Goal: Communication & Community: Answer question/provide support

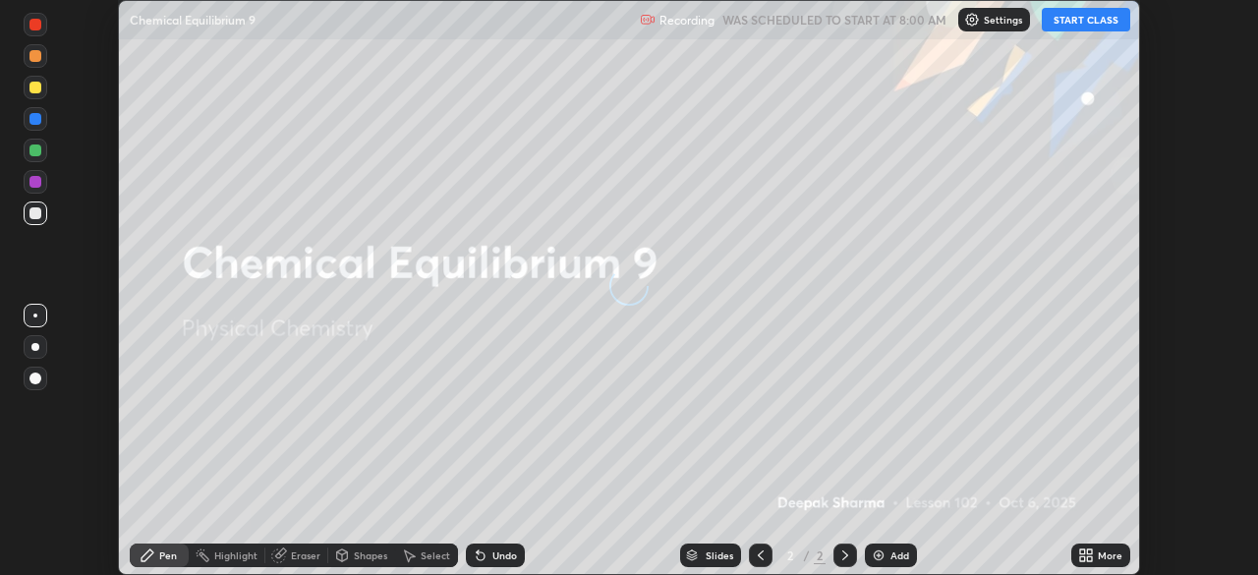
scroll to position [575, 1257]
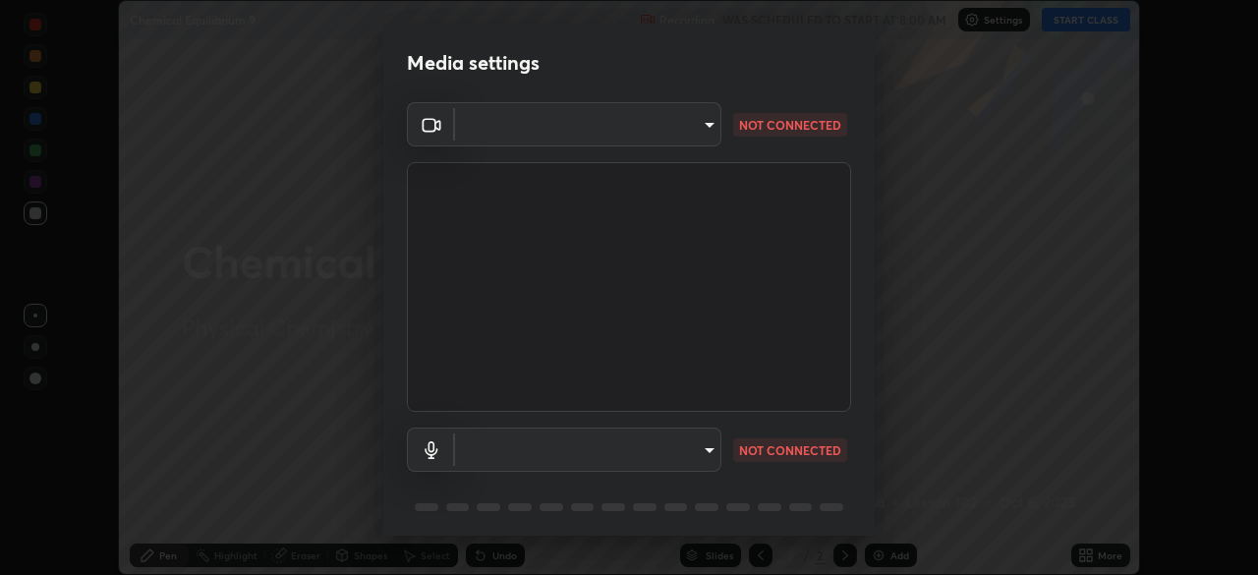
type input "51d019597c161c0694d5583d1f2c643560fde39fe8f4b4da8ea140d4d4830f4c"
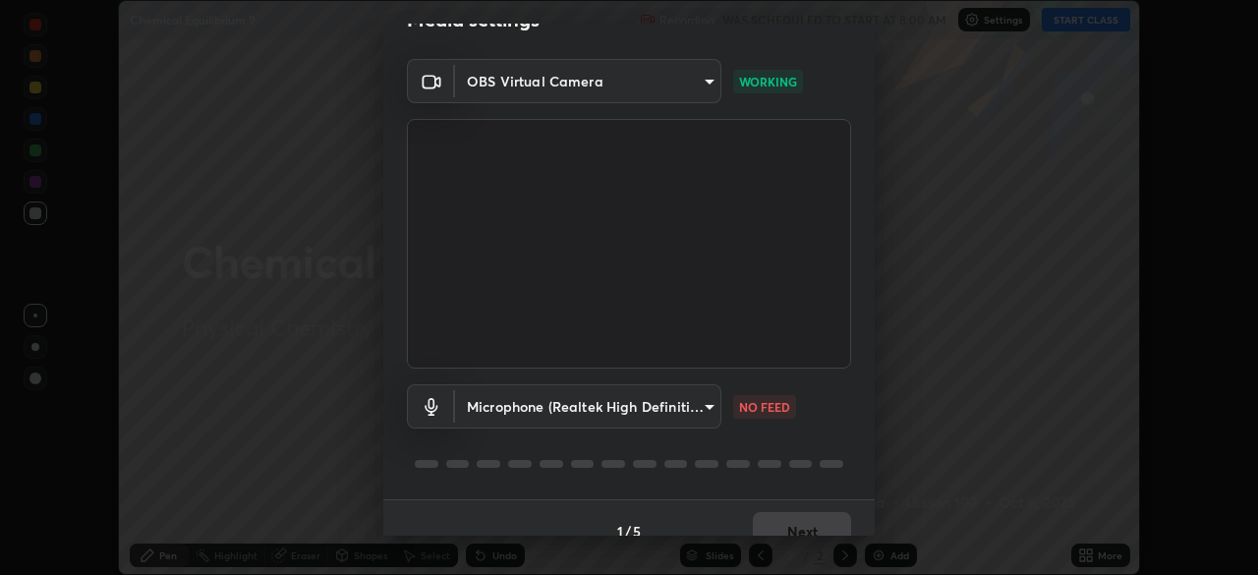
scroll to position [70, 0]
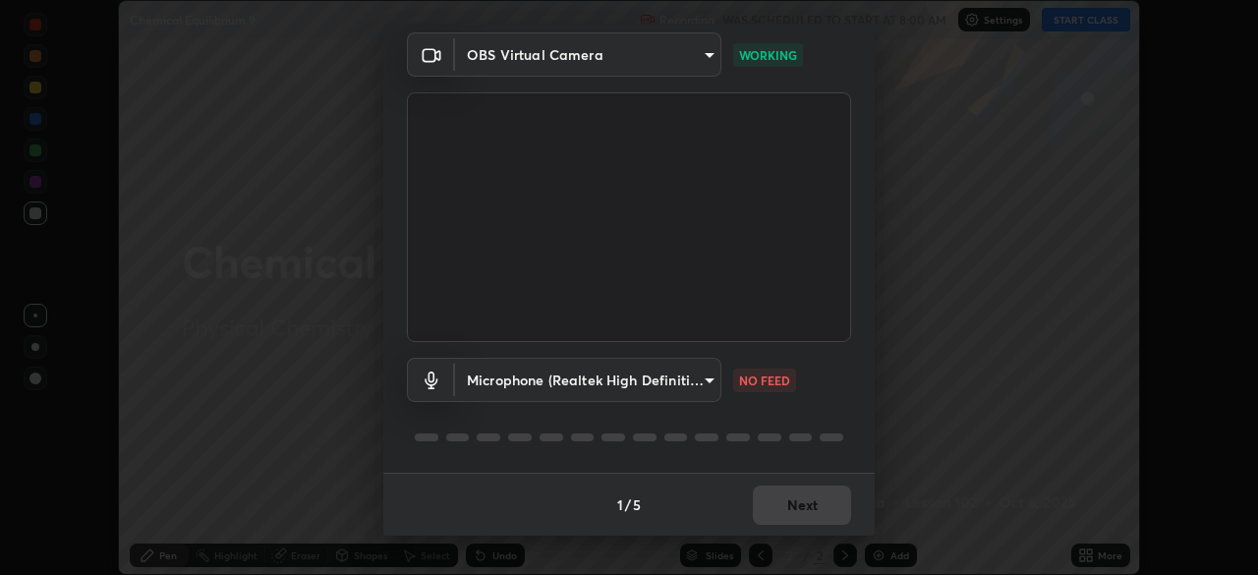
click at [699, 392] on body "Erase all Chemical Equilibrium 9 Recording WAS SCHEDULED TO START AT 8:00 AM Se…" at bounding box center [629, 287] width 1258 height 575
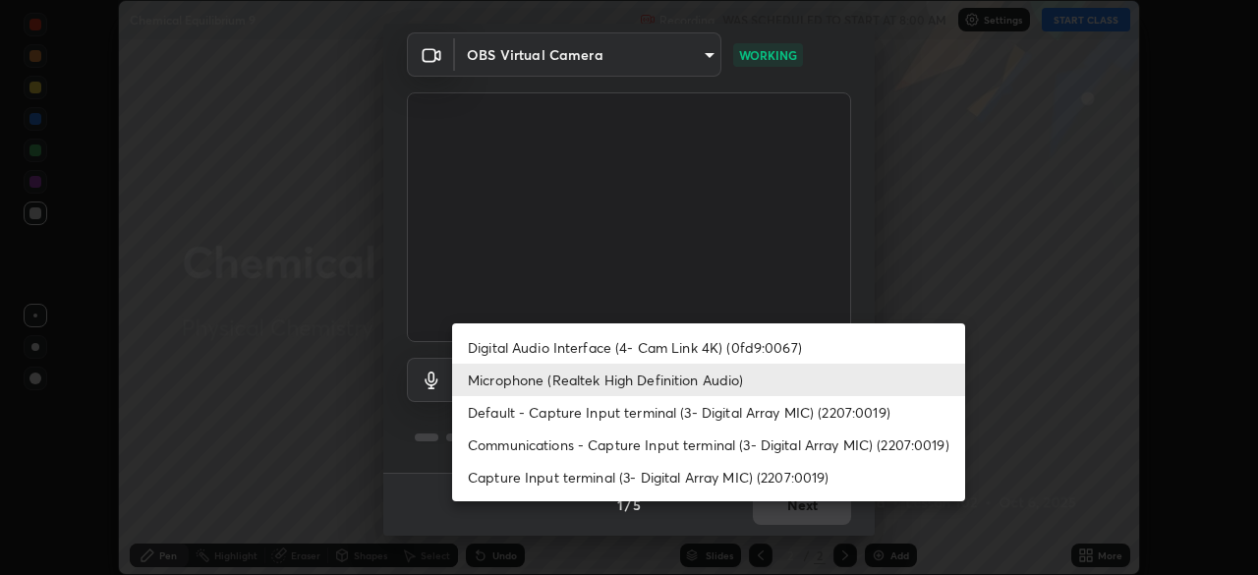
click at [727, 345] on li "Digital Audio Interface (4- Cam Link 4K) (0fd9:0067)" at bounding box center [708, 347] width 513 height 32
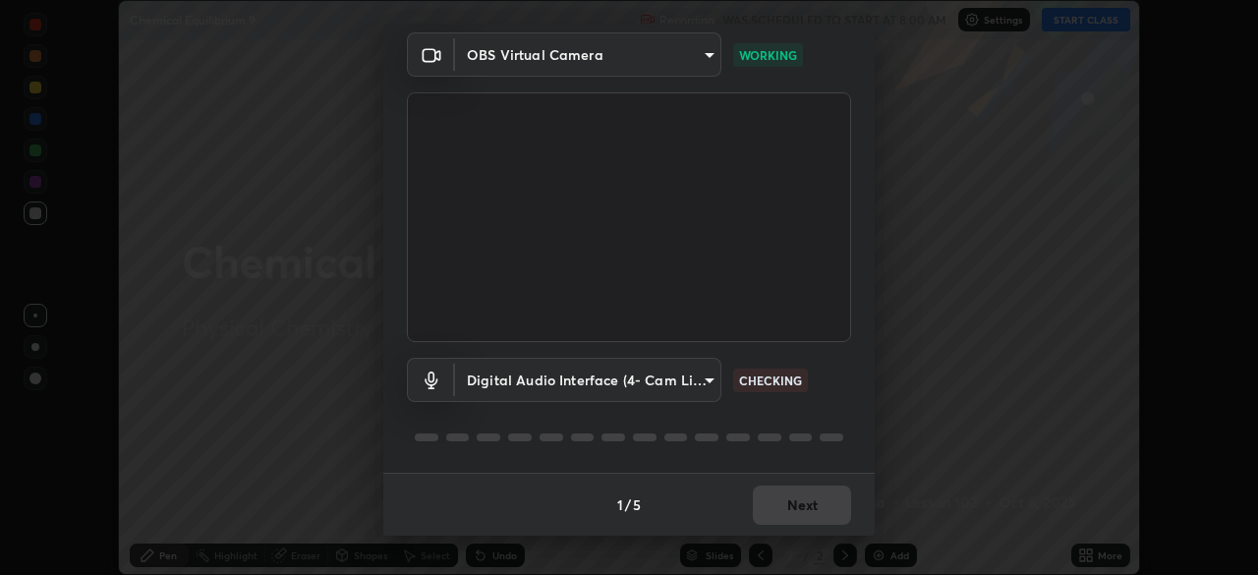
click at [700, 383] on body "Erase all Chemical Equilibrium 9 Recording WAS SCHEDULED TO START AT 8:00 AM Se…" at bounding box center [629, 287] width 1258 height 575
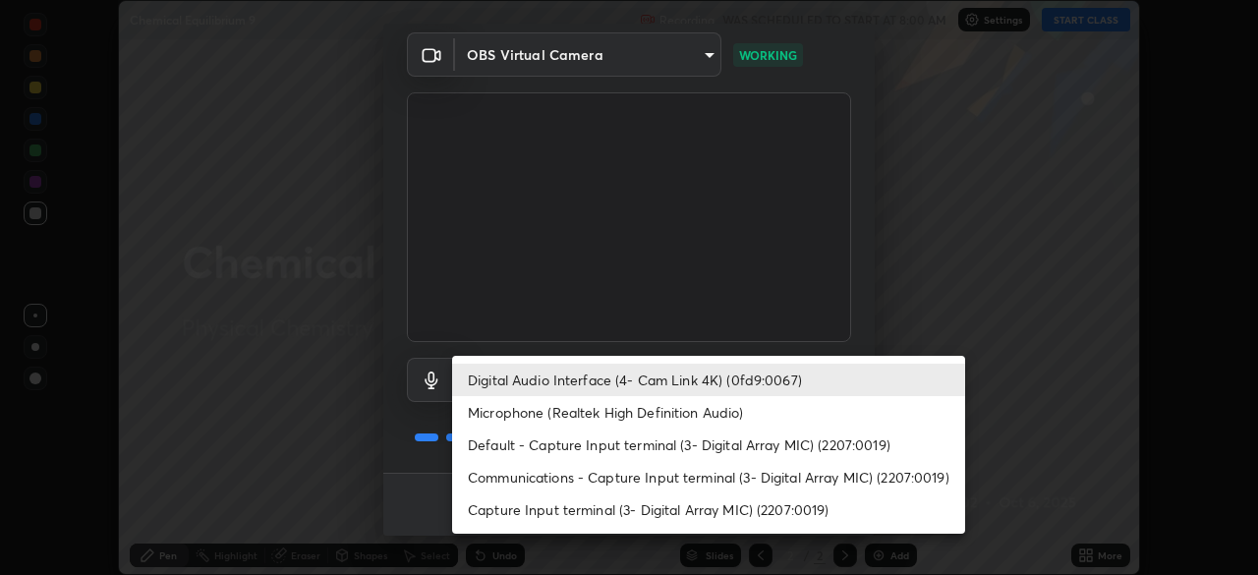
click at [708, 411] on li "Microphone (Realtek High Definition Audio)" at bounding box center [708, 412] width 513 height 32
type input "c6780f4c857a8b81e5497564d4ed67de36d612a8279d52ba4dbf449da7be3efb"
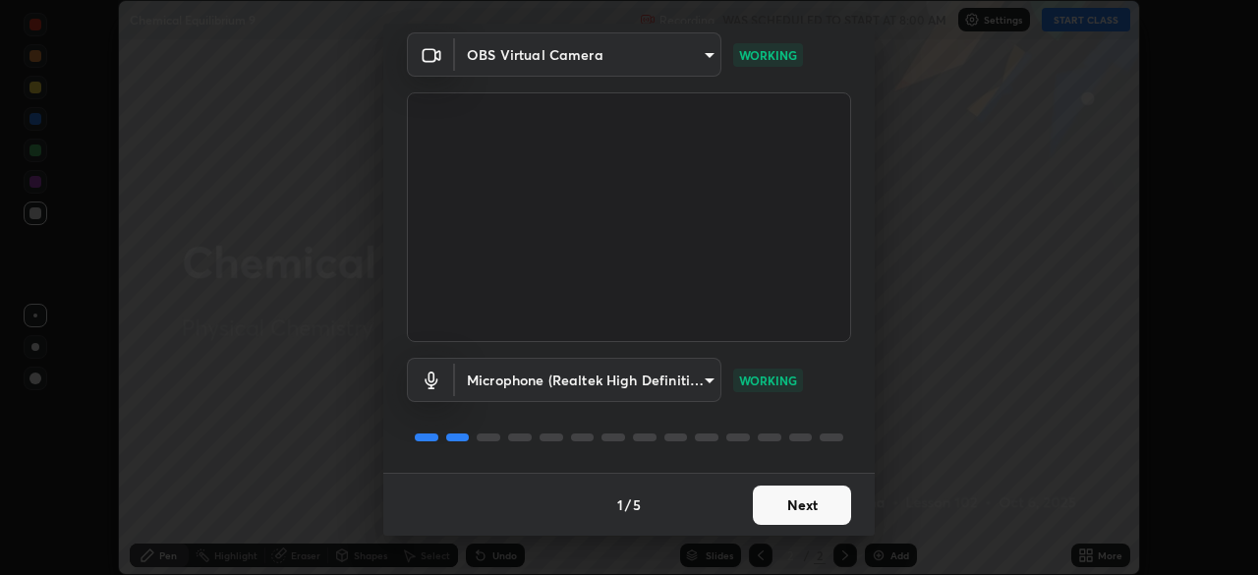
click at [802, 506] on button "Next" at bounding box center [802, 504] width 98 height 39
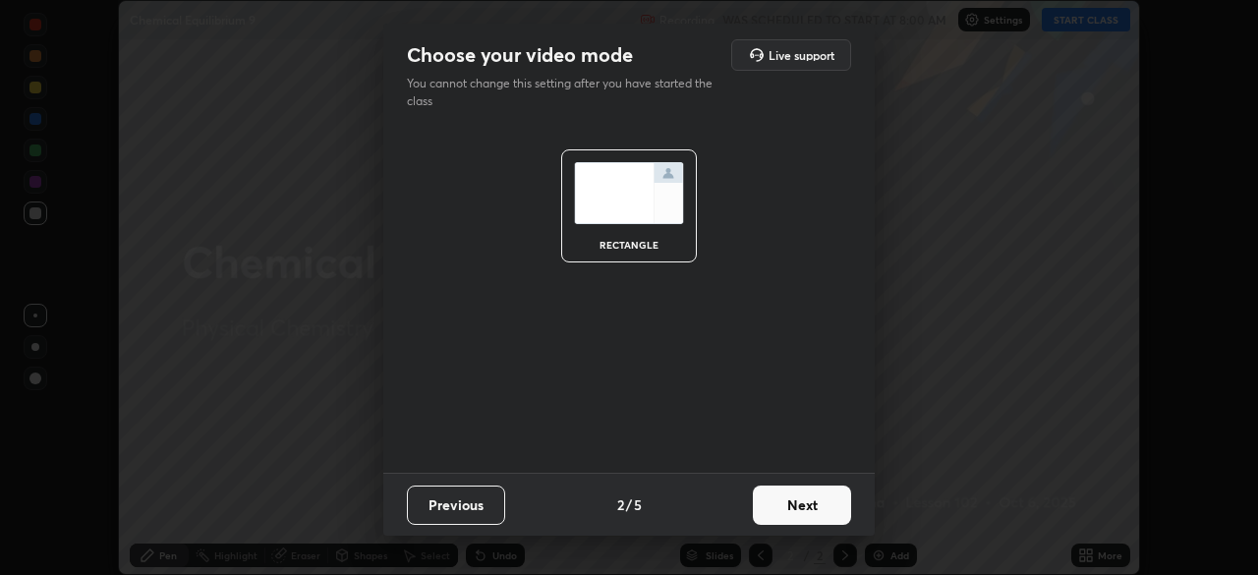
scroll to position [0, 0]
click at [795, 503] on button "Next" at bounding box center [802, 504] width 98 height 39
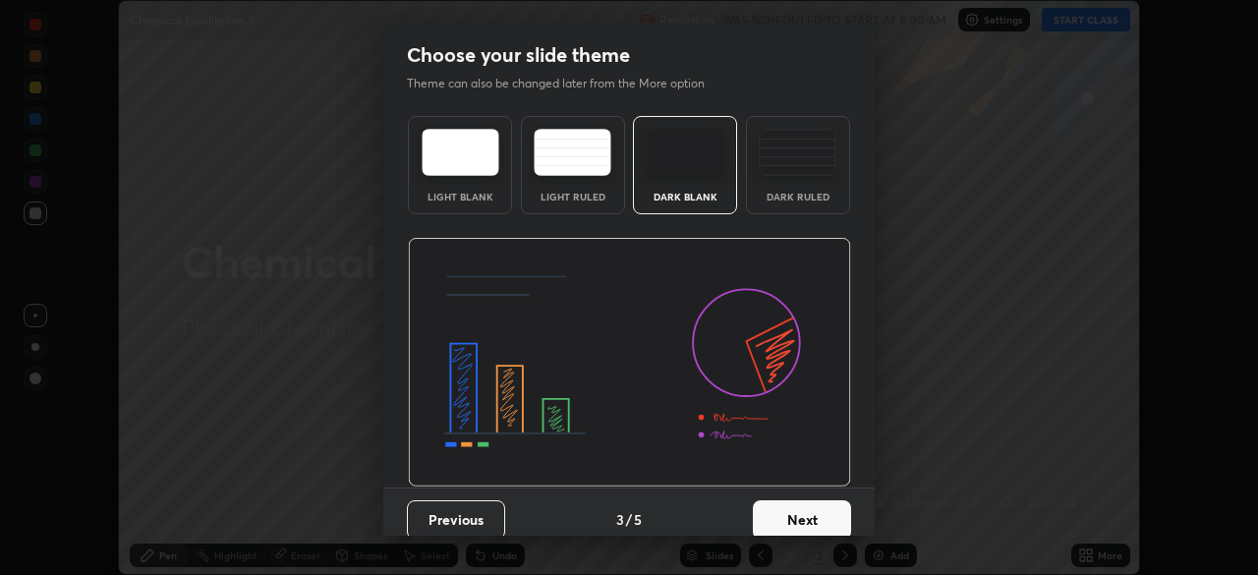
click at [786, 506] on button "Next" at bounding box center [802, 519] width 98 height 39
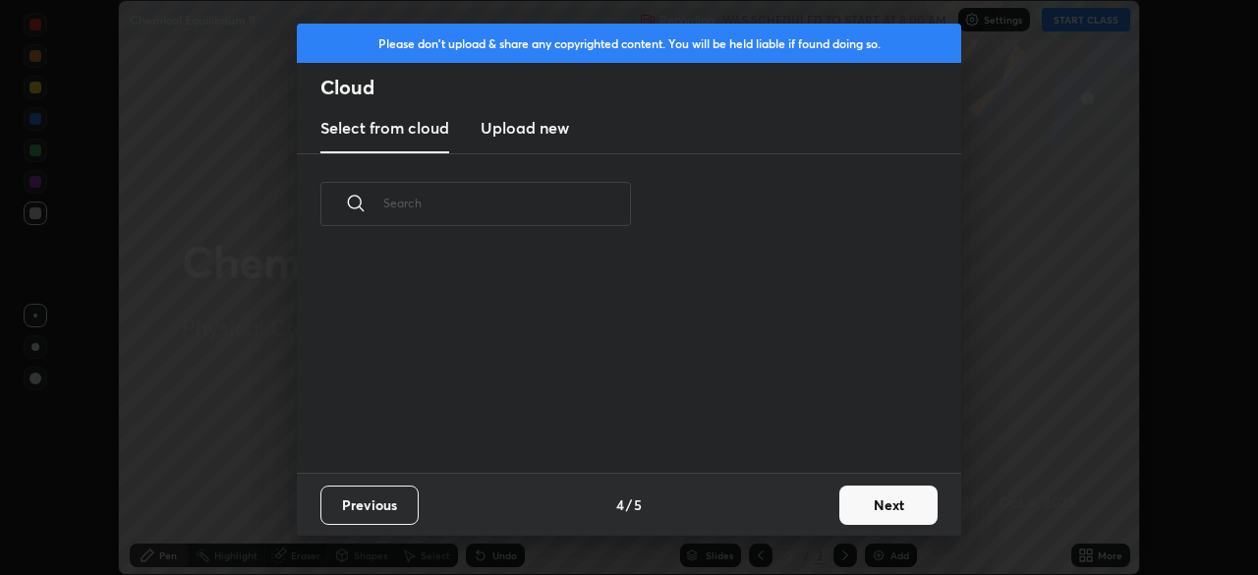
click at [861, 485] on button "Next" at bounding box center [888, 504] width 98 height 39
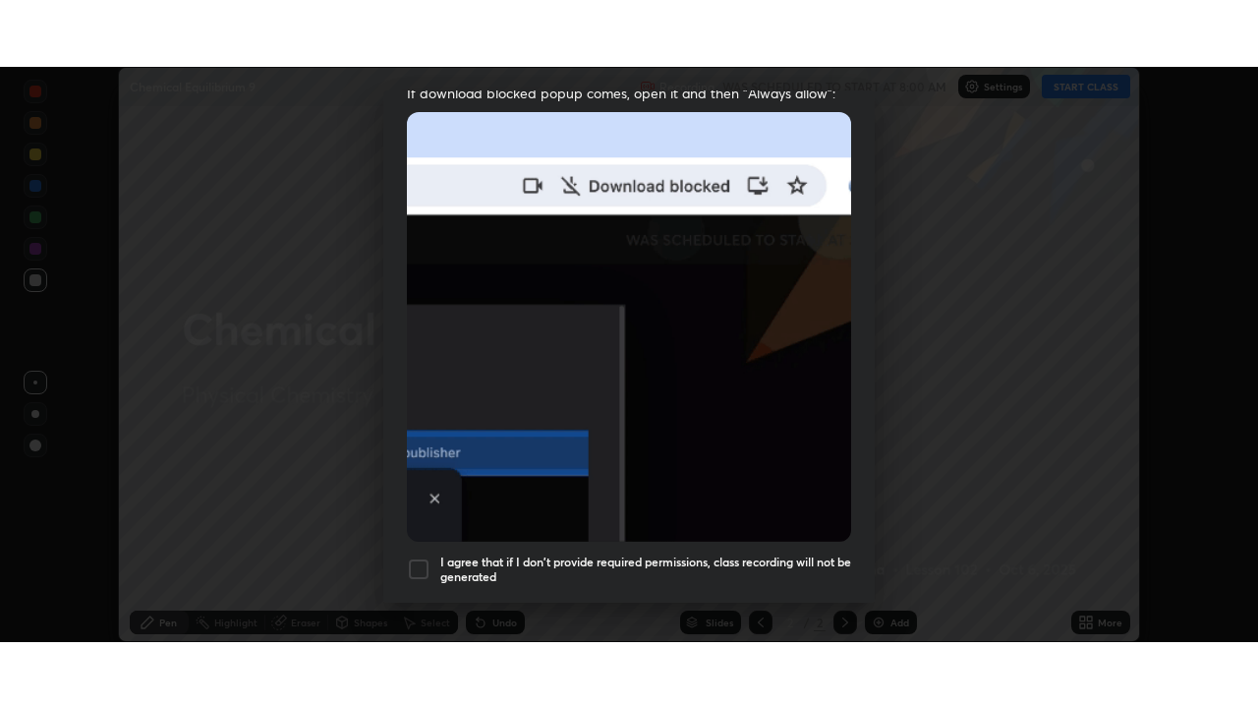
scroll to position [471, 0]
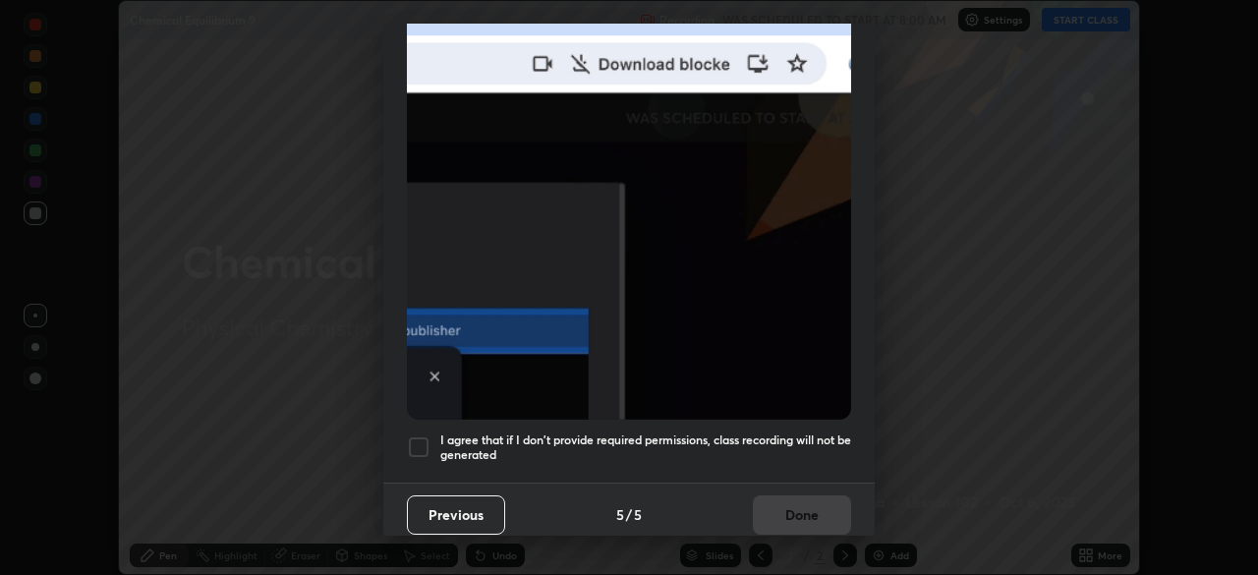
click at [806, 432] on h5 "I agree that if I don't provide required permissions, class recording will not …" at bounding box center [645, 447] width 411 height 30
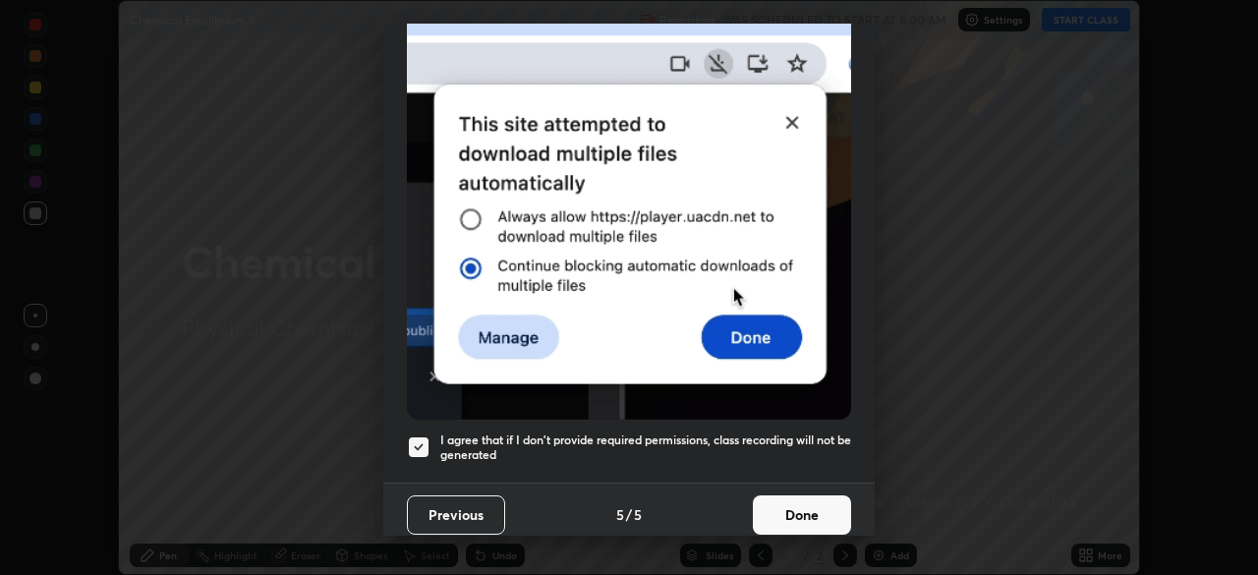
click at [796, 504] on button "Done" at bounding box center [802, 514] width 98 height 39
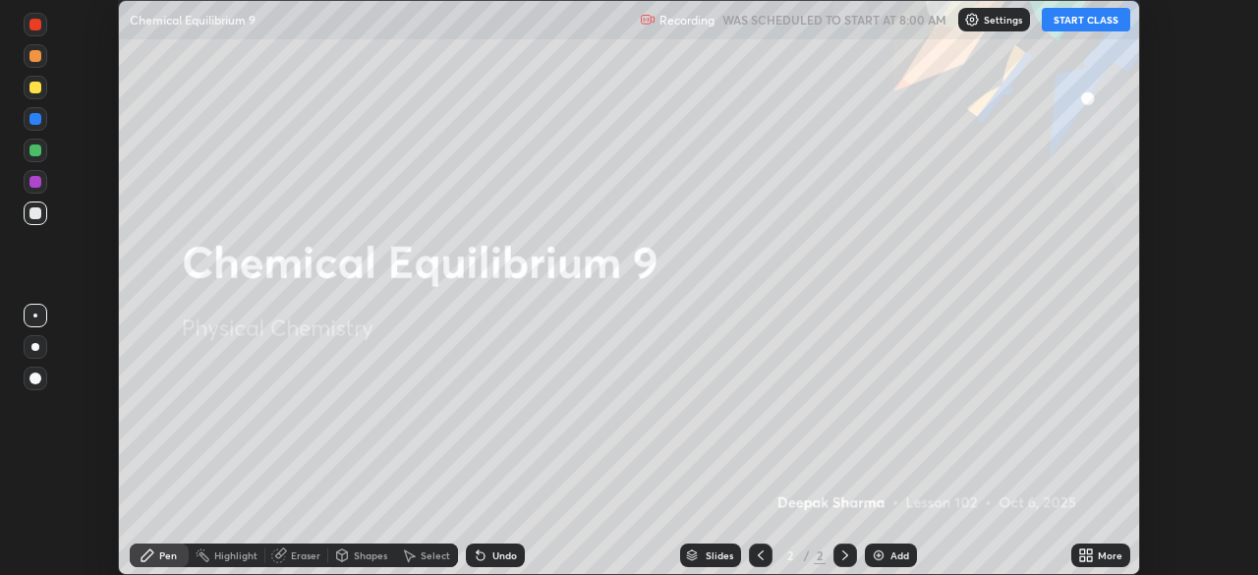
click at [1098, 19] on button "START CLASS" at bounding box center [1086, 20] width 88 height 24
click at [1085, 552] on icon at bounding box center [1082, 551] width 5 height 5
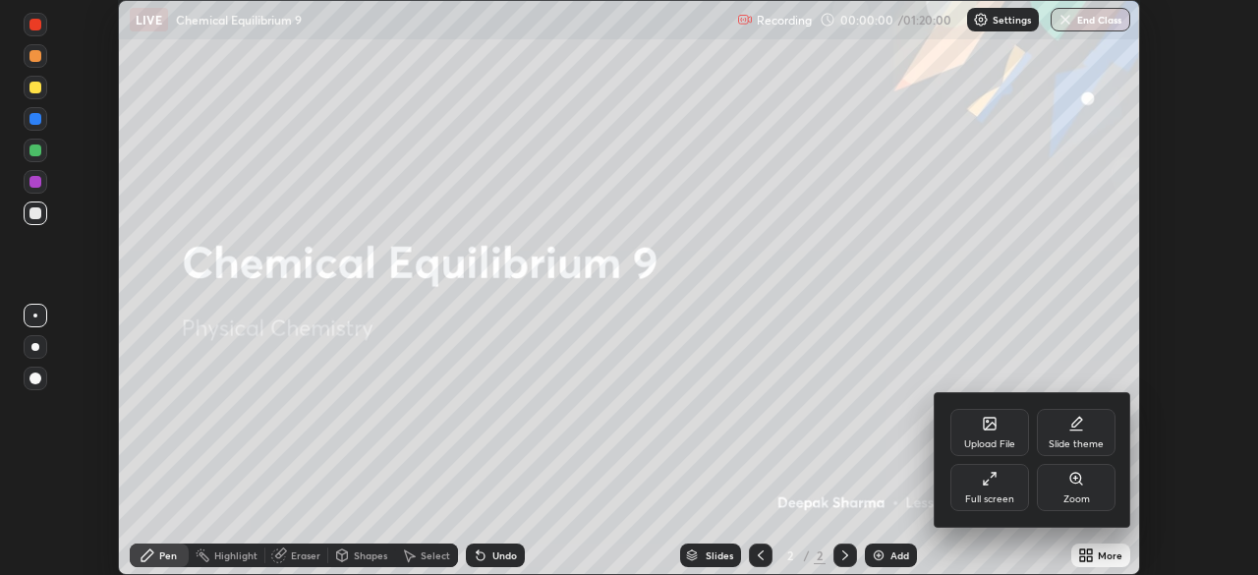
click at [982, 490] on div "Full screen" at bounding box center [989, 487] width 79 height 47
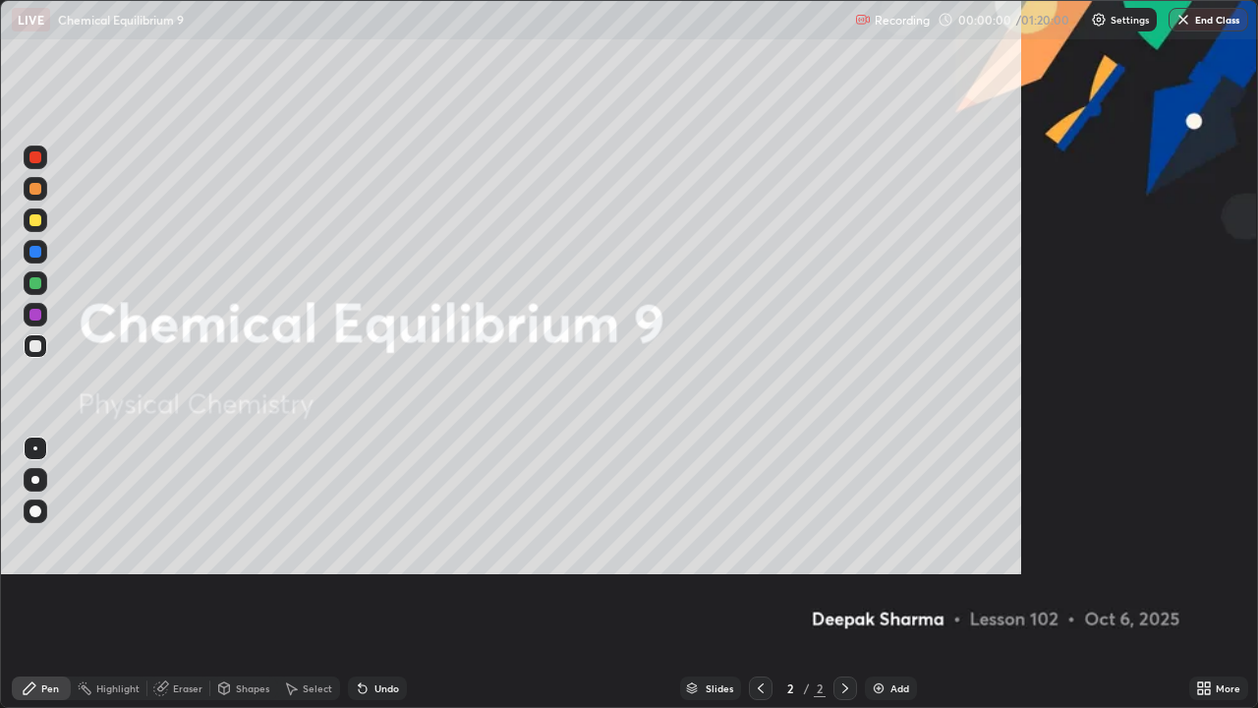
scroll to position [708, 1258]
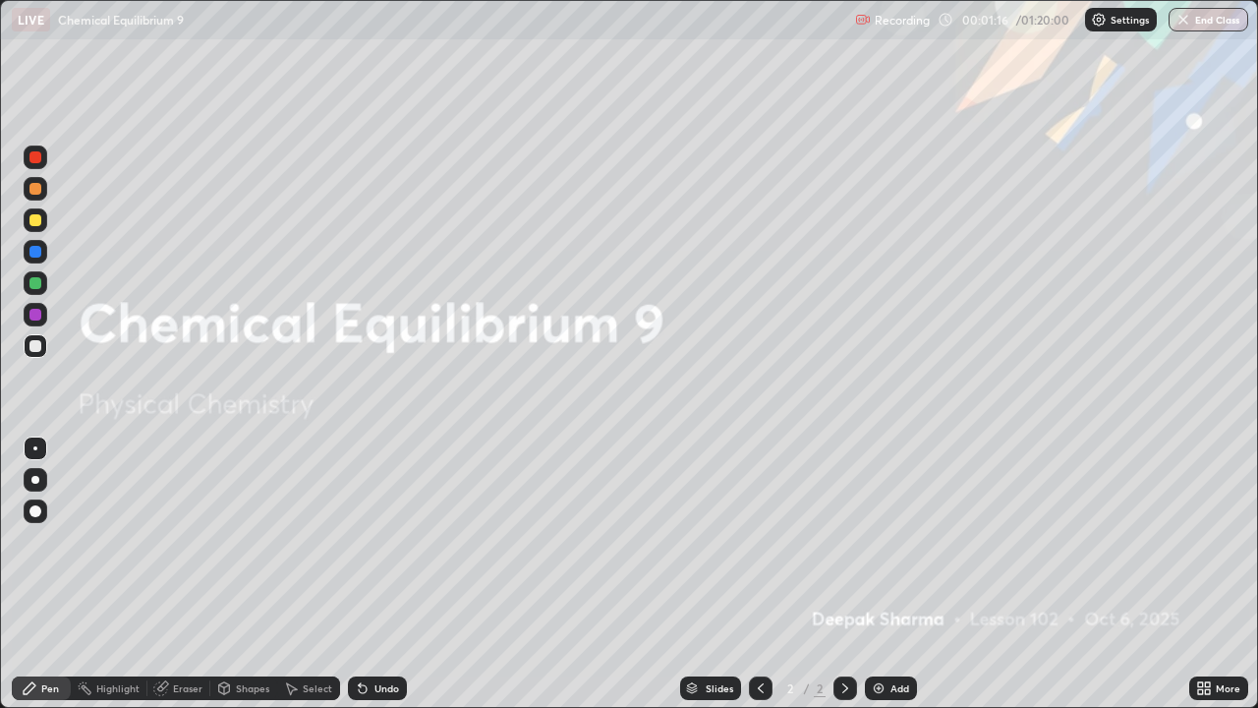
click at [879, 574] on img at bounding box center [879, 688] width 16 height 16
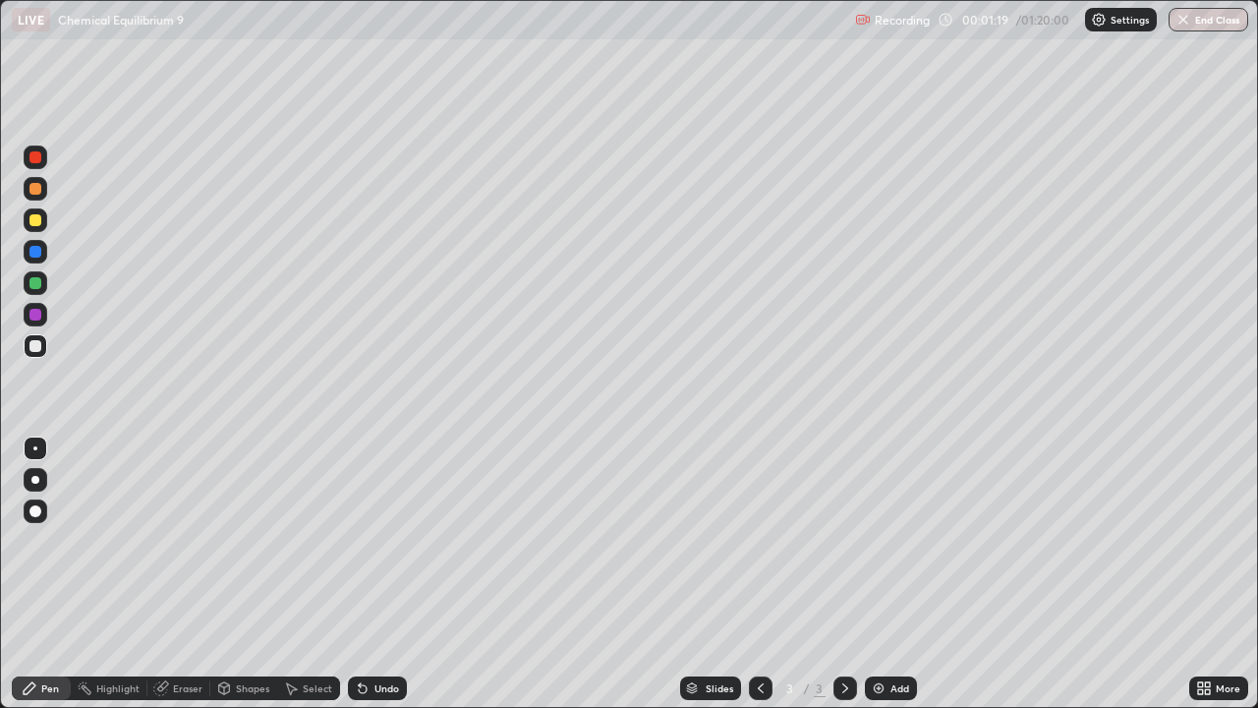
click at [39, 217] on div at bounding box center [35, 220] width 12 height 12
click at [374, 574] on div "Undo" at bounding box center [386, 688] width 25 height 10
click at [880, 574] on img at bounding box center [879, 688] width 16 height 16
click at [40, 179] on div at bounding box center [36, 189] width 24 height 24
click at [40, 227] on div at bounding box center [36, 220] width 24 height 24
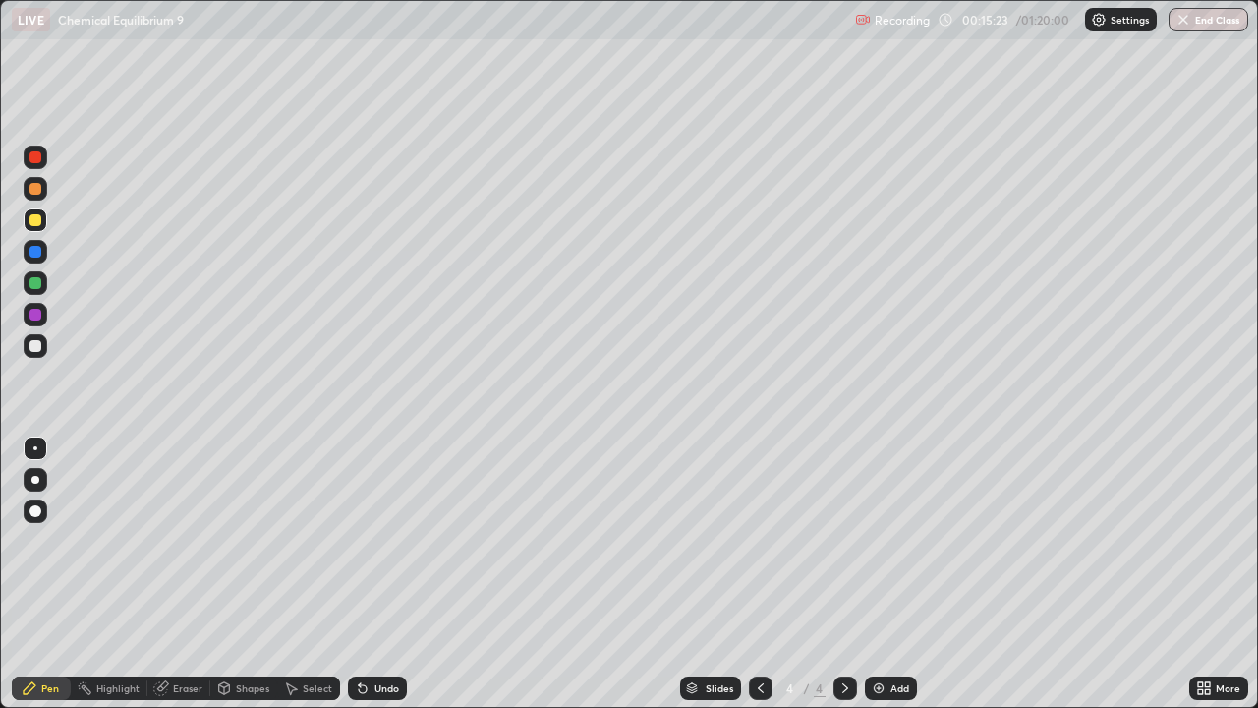
click at [42, 186] on div at bounding box center [36, 189] width 24 height 24
click at [167, 574] on div "Eraser" at bounding box center [178, 688] width 63 height 24
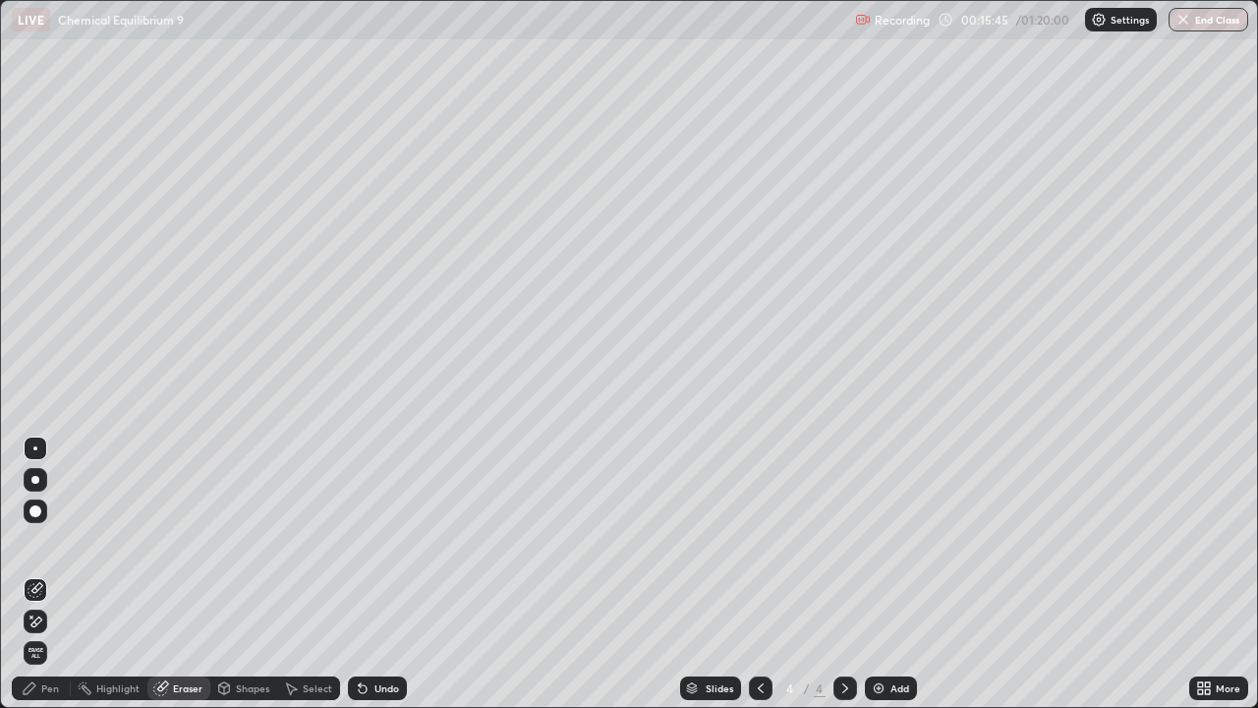
click at [45, 504] on div at bounding box center [36, 511] width 24 height 24
click at [47, 574] on div "Pen" at bounding box center [41, 688] width 59 height 24
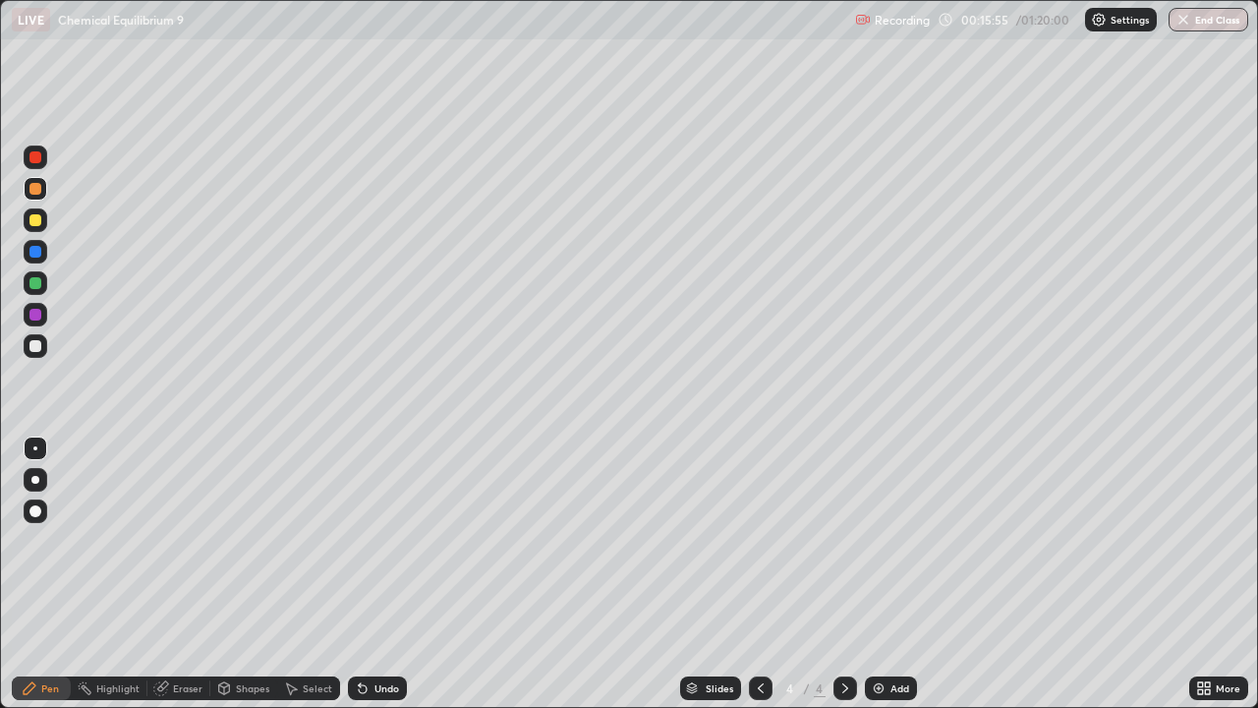
click at [35, 188] on div at bounding box center [35, 189] width 12 height 12
click at [50, 279] on div at bounding box center [35, 282] width 31 height 31
click at [46, 310] on div at bounding box center [36, 315] width 24 height 24
click at [35, 246] on div at bounding box center [35, 252] width 12 height 12
click at [180, 574] on div "Eraser" at bounding box center [178, 688] width 63 height 24
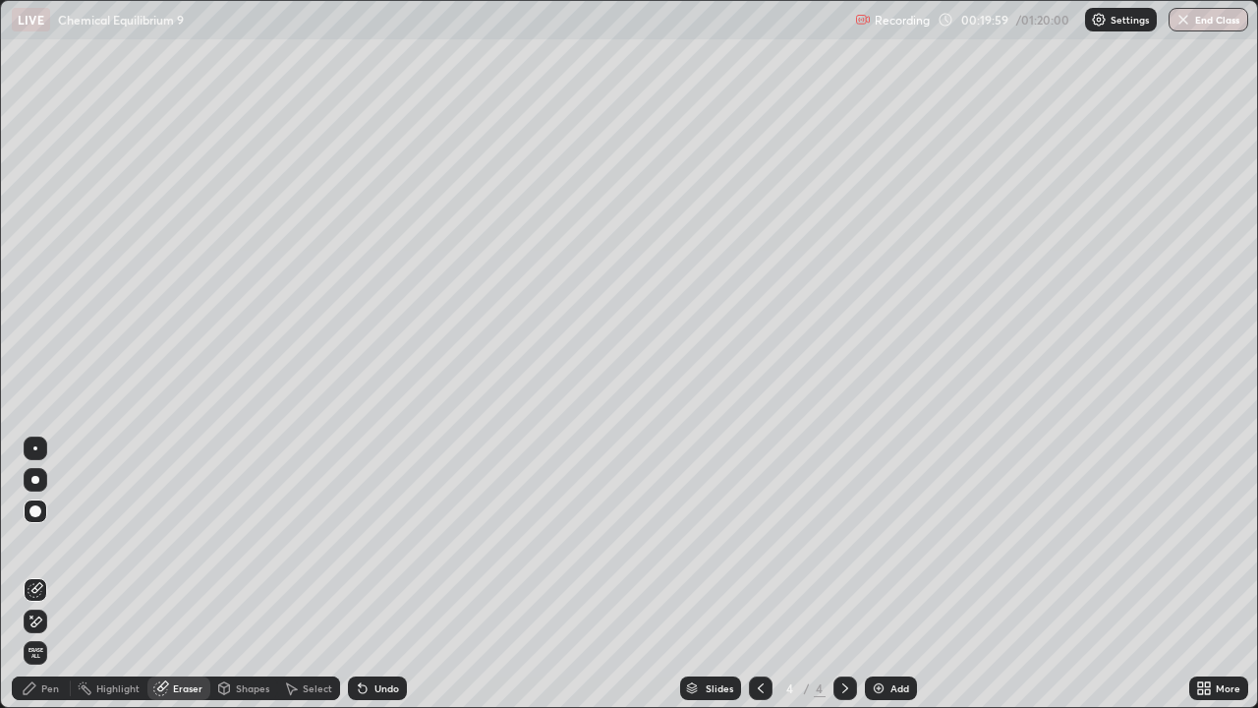
click at [45, 574] on div "Pen" at bounding box center [50, 688] width 18 height 10
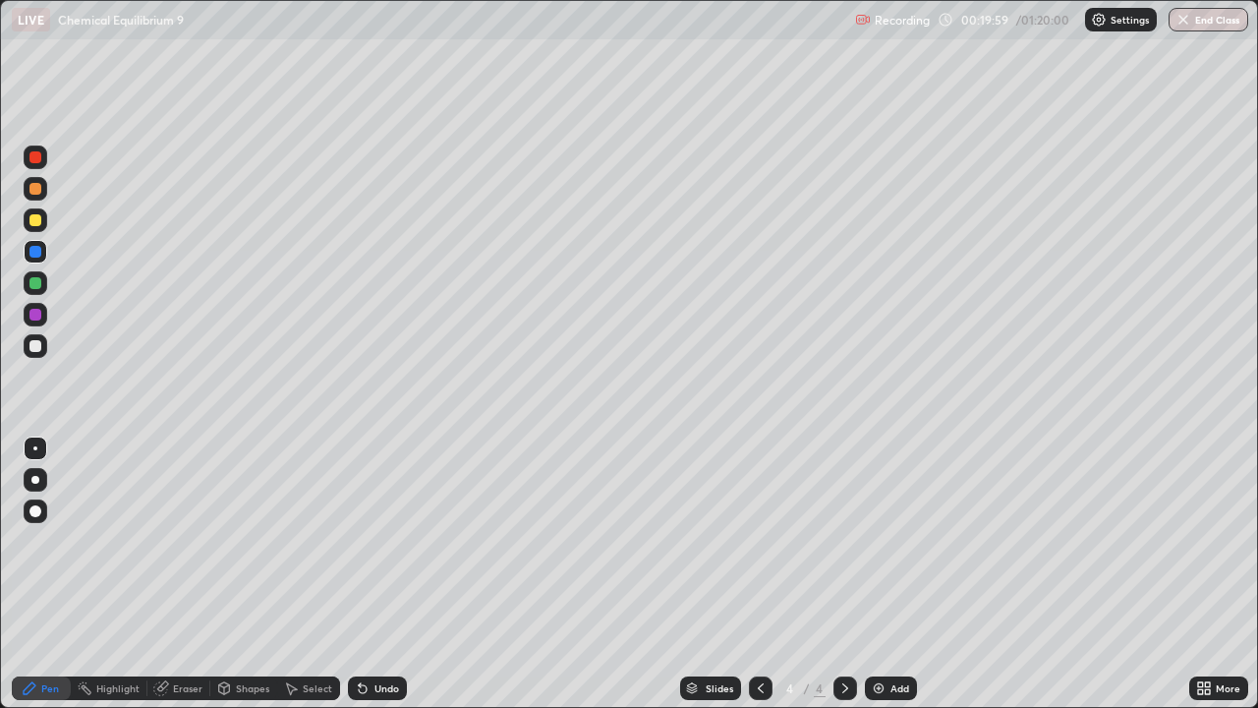
click at [39, 188] on div at bounding box center [35, 189] width 12 height 12
click at [882, 574] on img at bounding box center [879, 688] width 16 height 16
click at [35, 211] on div at bounding box center [36, 220] width 24 height 24
click at [381, 574] on div "Undo" at bounding box center [386, 688] width 25 height 10
click at [39, 186] on div at bounding box center [35, 189] width 12 height 12
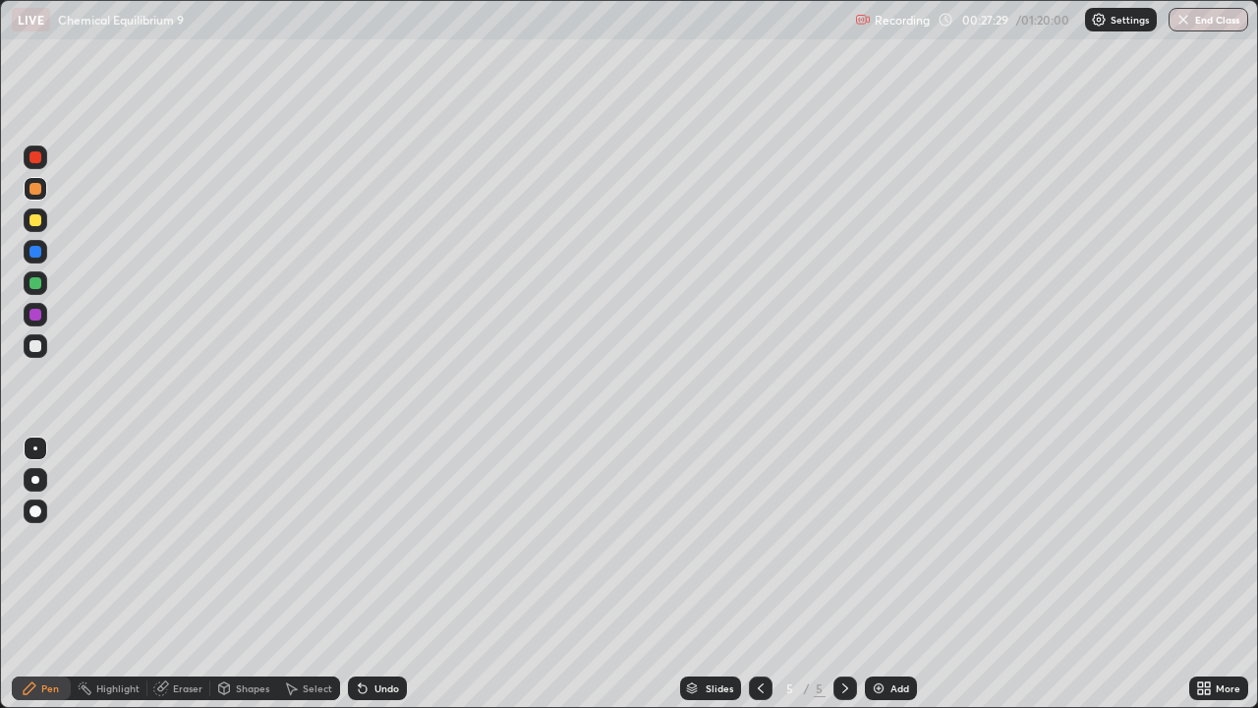
click at [762, 574] on div at bounding box center [761, 688] width 24 height 24
click at [844, 574] on icon at bounding box center [845, 688] width 16 height 16
click at [43, 153] on div at bounding box center [36, 157] width 24 height 24
click at [36, 187] on div at bounding box center [35, 189] width 12 height 12
click at [758, 574] on icon at bounding box center [761, 688] width 16 height 16
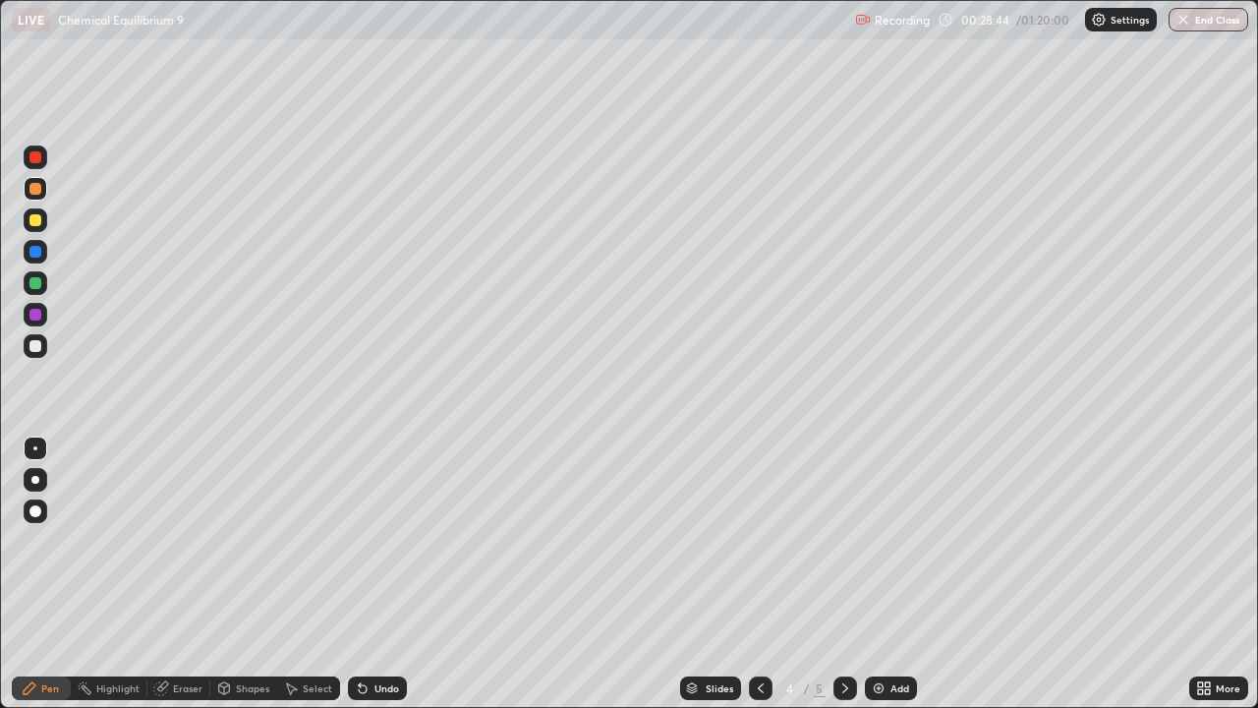
click at [843, 574] on icon at bounding box center [845, 688] width 16 height 16
click at [49, 313] on div at bounding box center [35, 314] width 31 height 31
click at [40, 187] on div at bounding box center [35, 189] width 12 height 12
click at [37, 317] on div at bounding box center [35, 315] width 12 height 12
click at [374, 574] on div "Undo" at bounding box center [386, 688] width 25 height 10
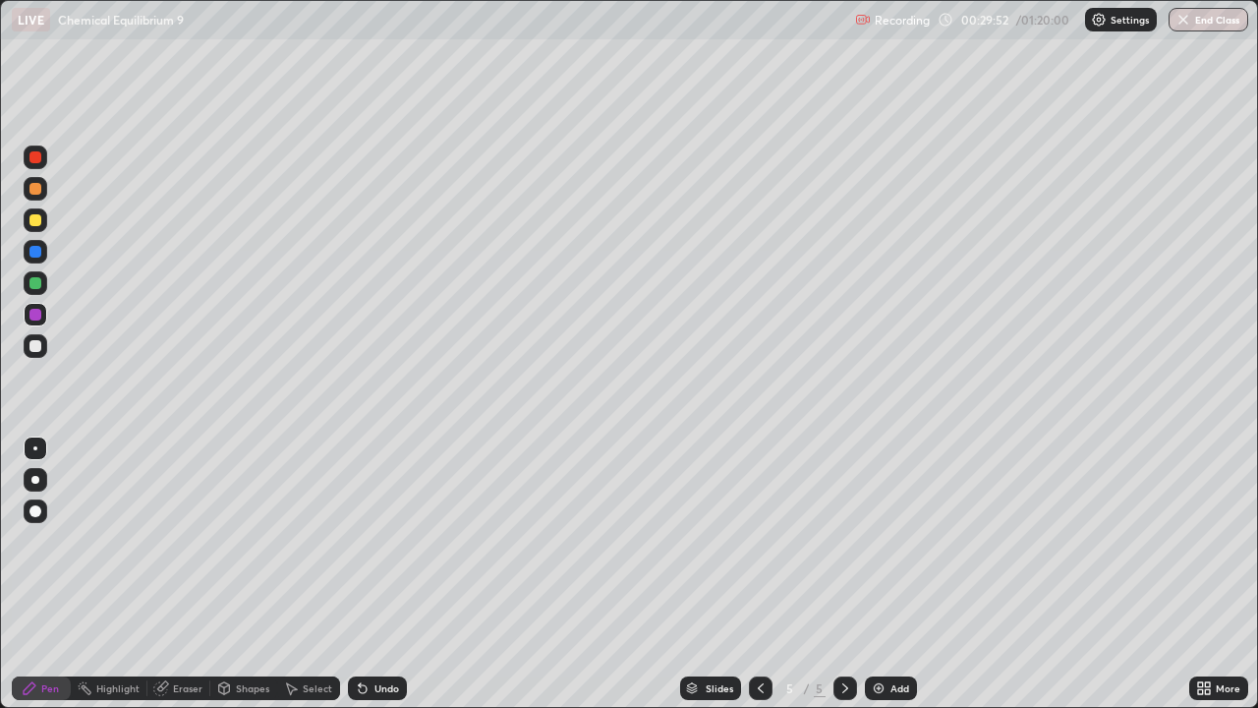
click at [384, 574] on div "Undo" at bounding box center [377, 688] width 59 height 24
click at [40, 156] on div at bounding box center [35, 157] width 12 height 12
click at [35, 183] on div at bounding box center [35, 189] width 12 height 12
click at [44, 280] on div at bounding box center [36, 283] width 24 height 24
click at [44, 346] on div at bounding box center [36, 346] width 24 height 24
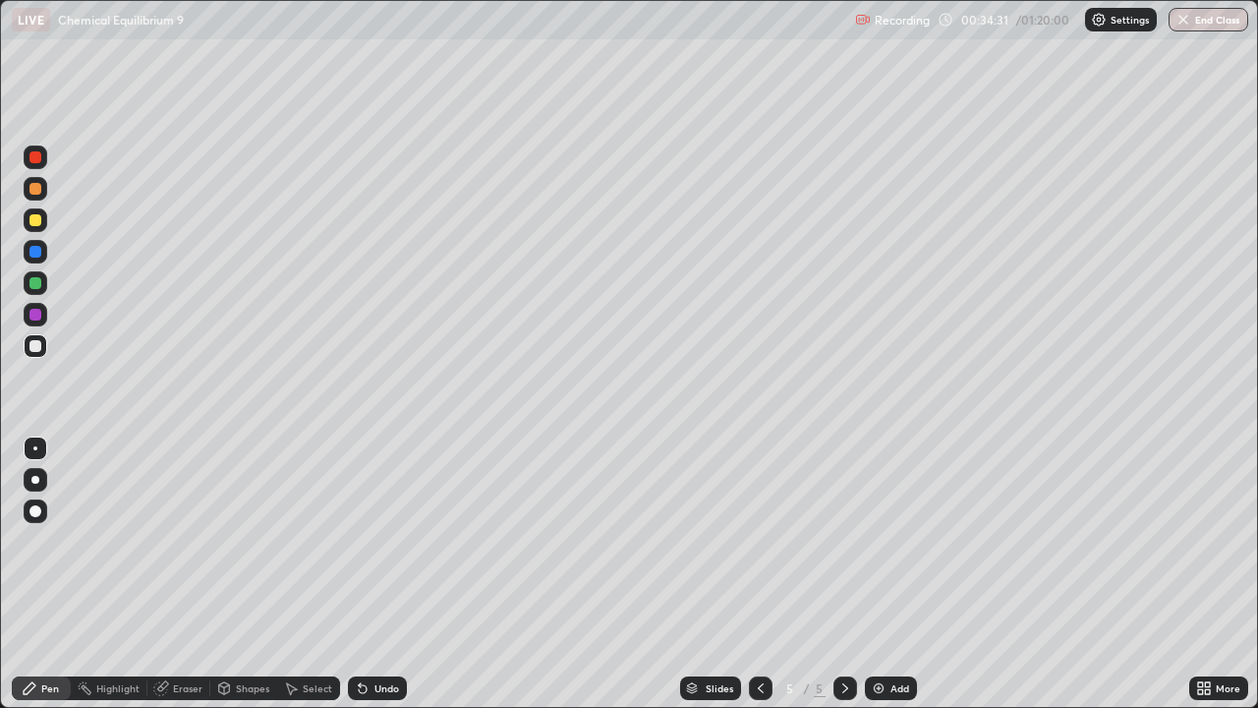
click at [891, 574] on div "Add" at bounding box center [891, 688] width 52 height 24
click at [38, 221] on div at bounding box center [35, 220] width 12 height 12
click at [36, 189] on div at bounding box center [35, 189] width 12 height 12
click at [36, 223] on div at bounding box center [35, 220] width 12 height 12
click at [42, 187] on div at bounding box center [36, 189] width 24 height 24
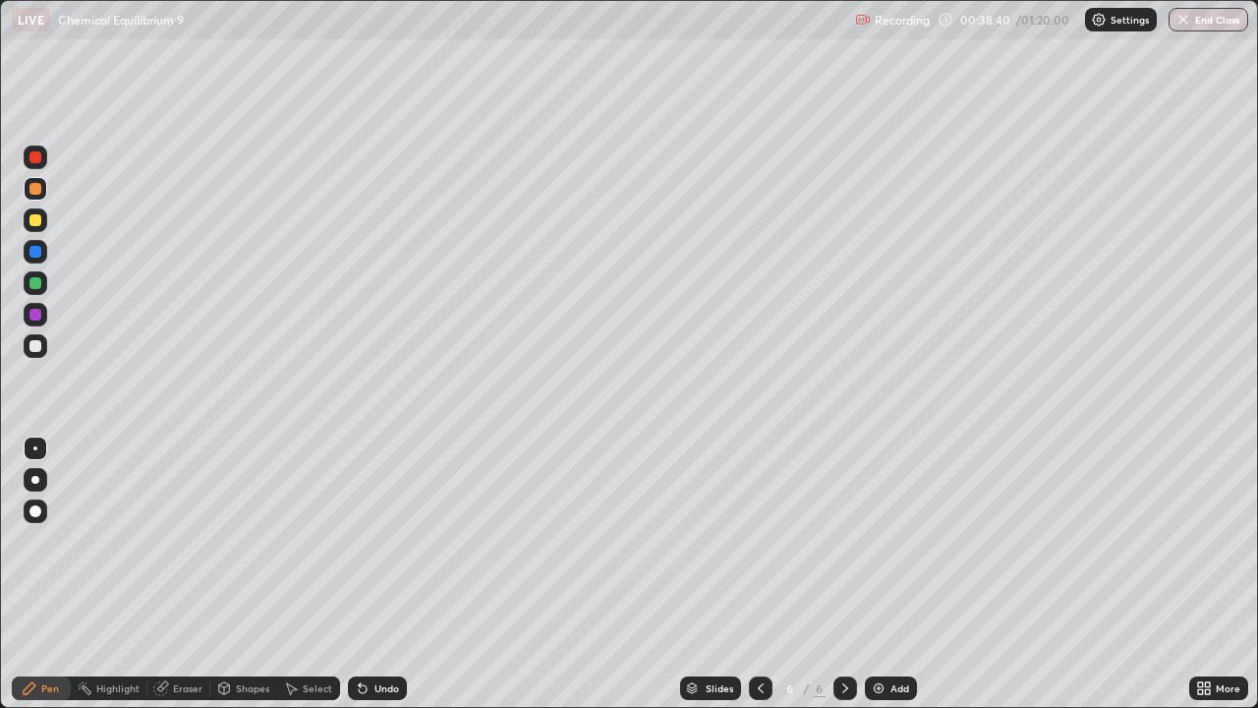
click at [316, 574] on div "Select" at bounding box center [317, 688] width 29 height 10
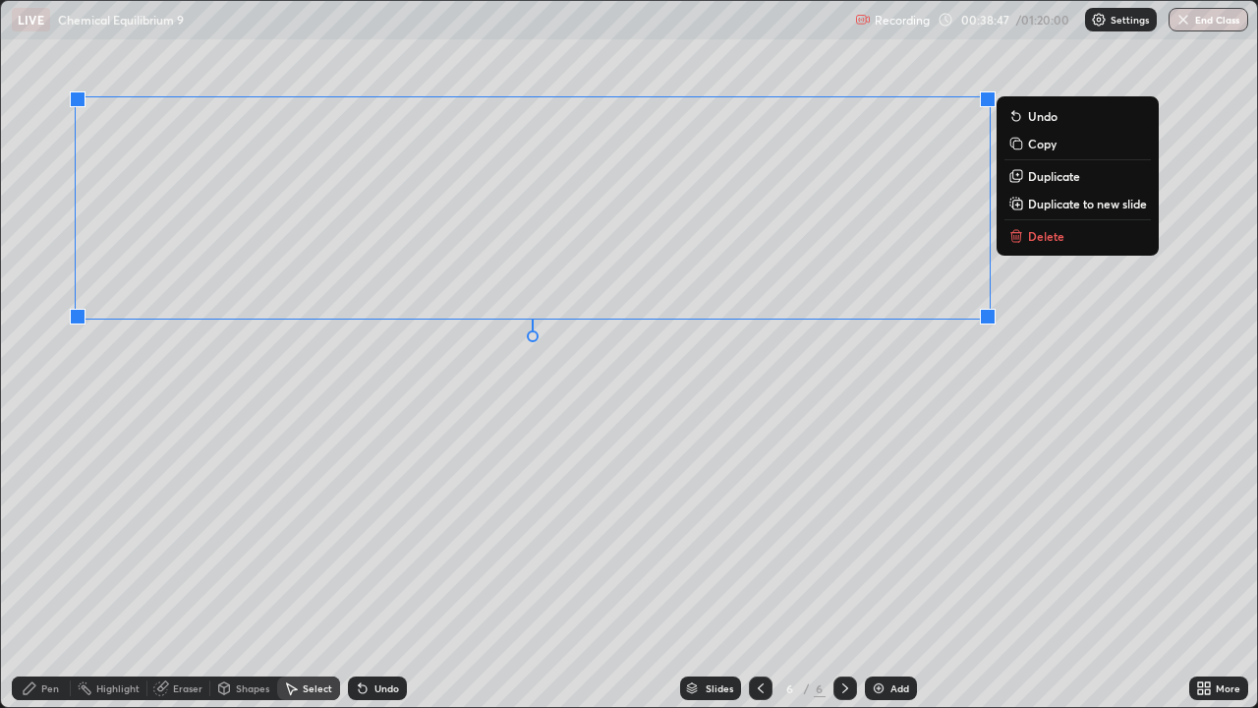
click at [1054, 148] on p "Copy" at bounding box center [1042, 144] width 28 height 16
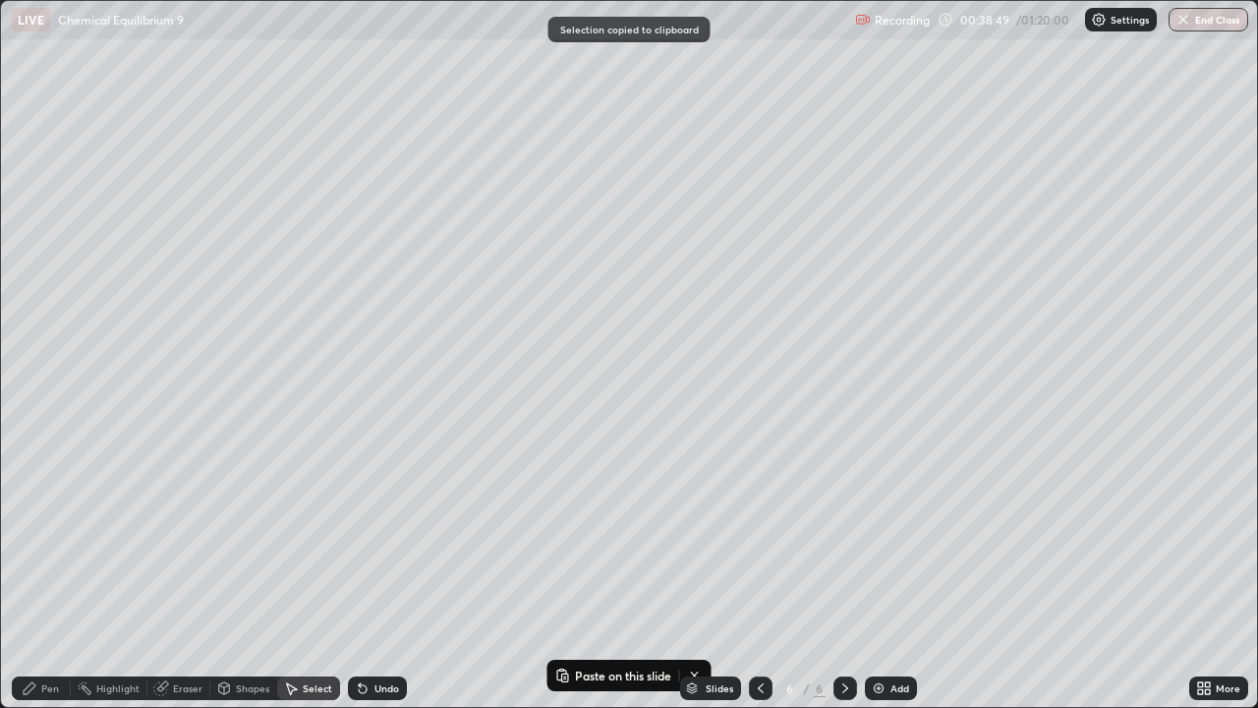
click at [43, 574] on div "Pen" at bounding box center [50, 688] width 18 height 10
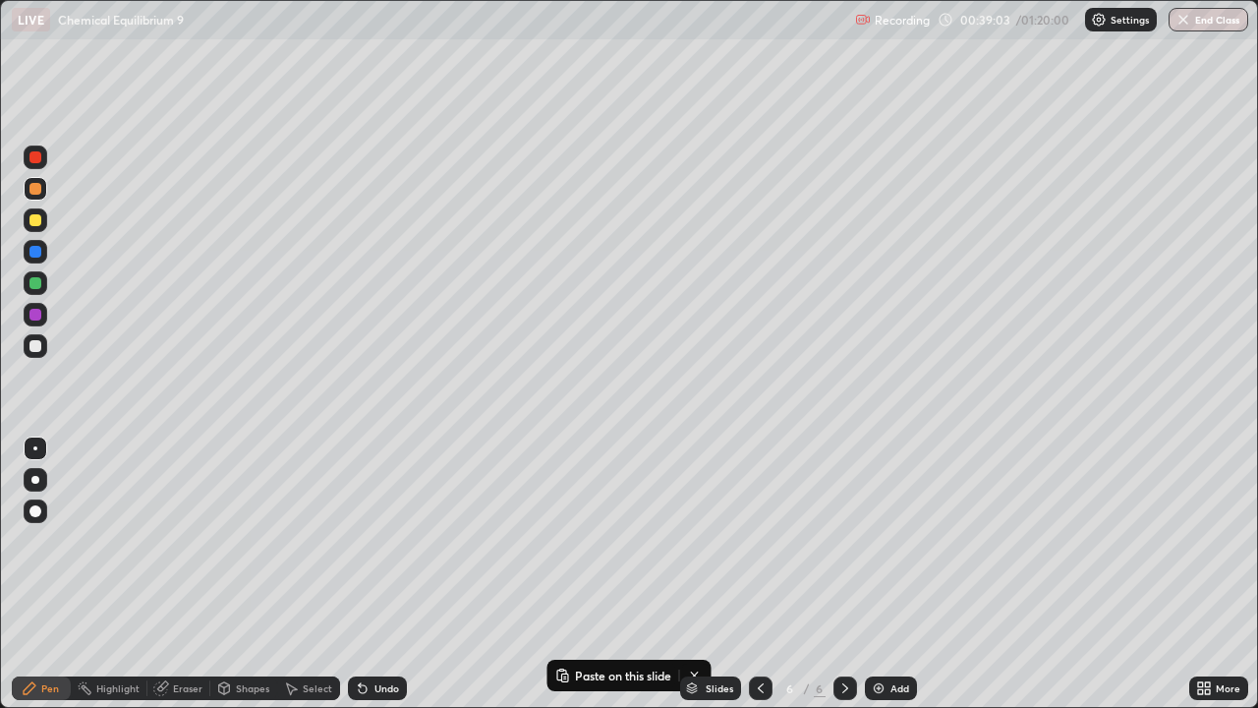
click at [900, 574] on div "Add" at bounding box center [899, 688] width 19 height 10
click at [309, 574] on div "Select" at bounding box center [317, 688] width 29 height 10
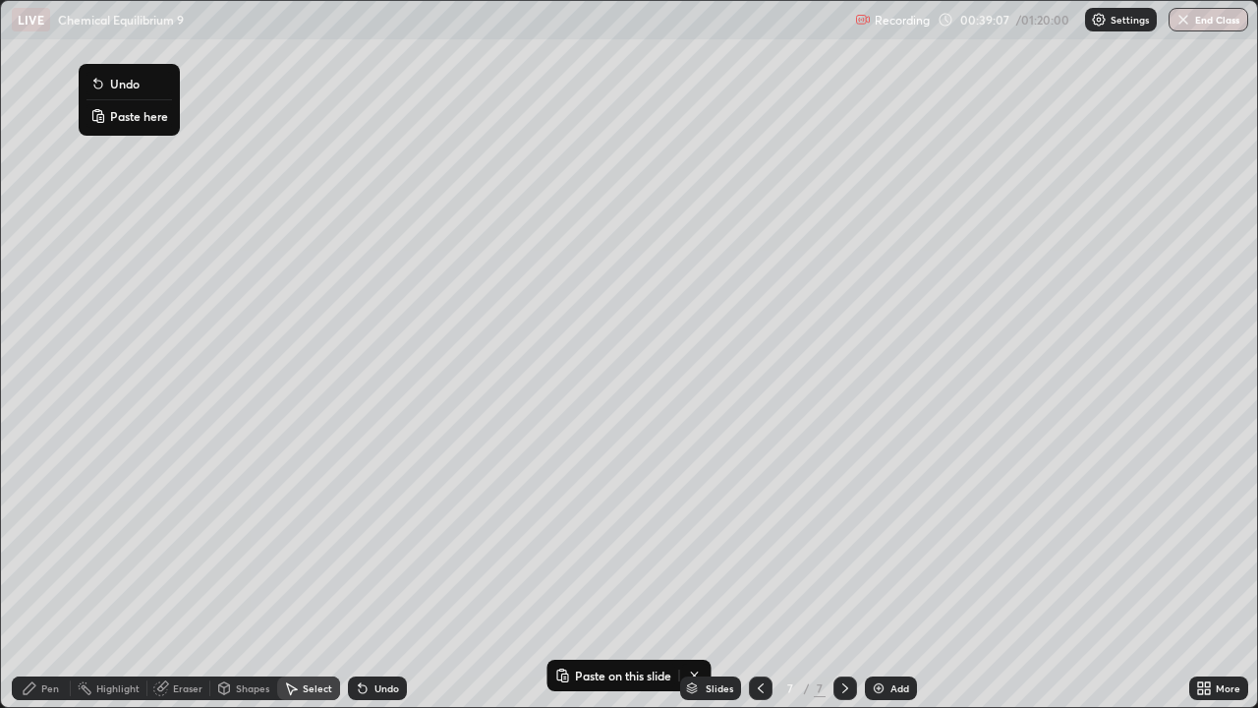
click at [136, 118] on p "Paste here" at bounding box center [139, 116] width 58 height 16
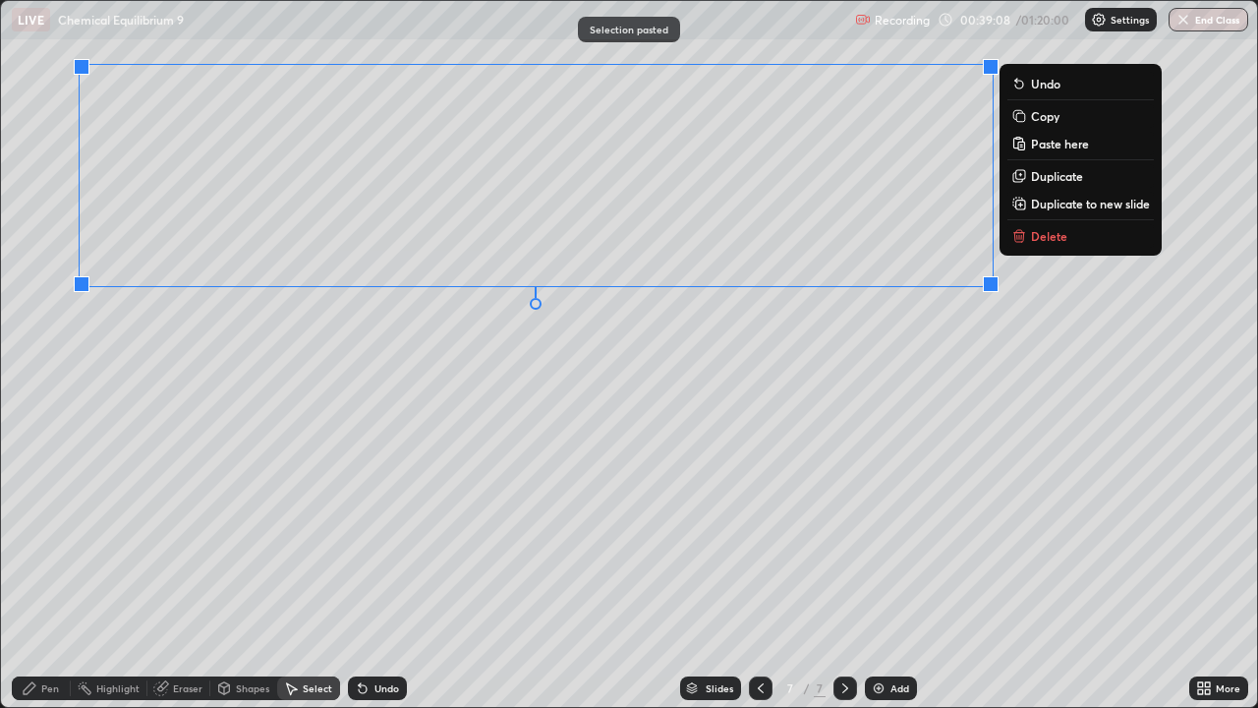
click at [201, 394] on div "0 ° Undo Copy Paste here Duplicate Duplicate to new slide Delete" at bounding box center [629, 354] width 1256 height 706
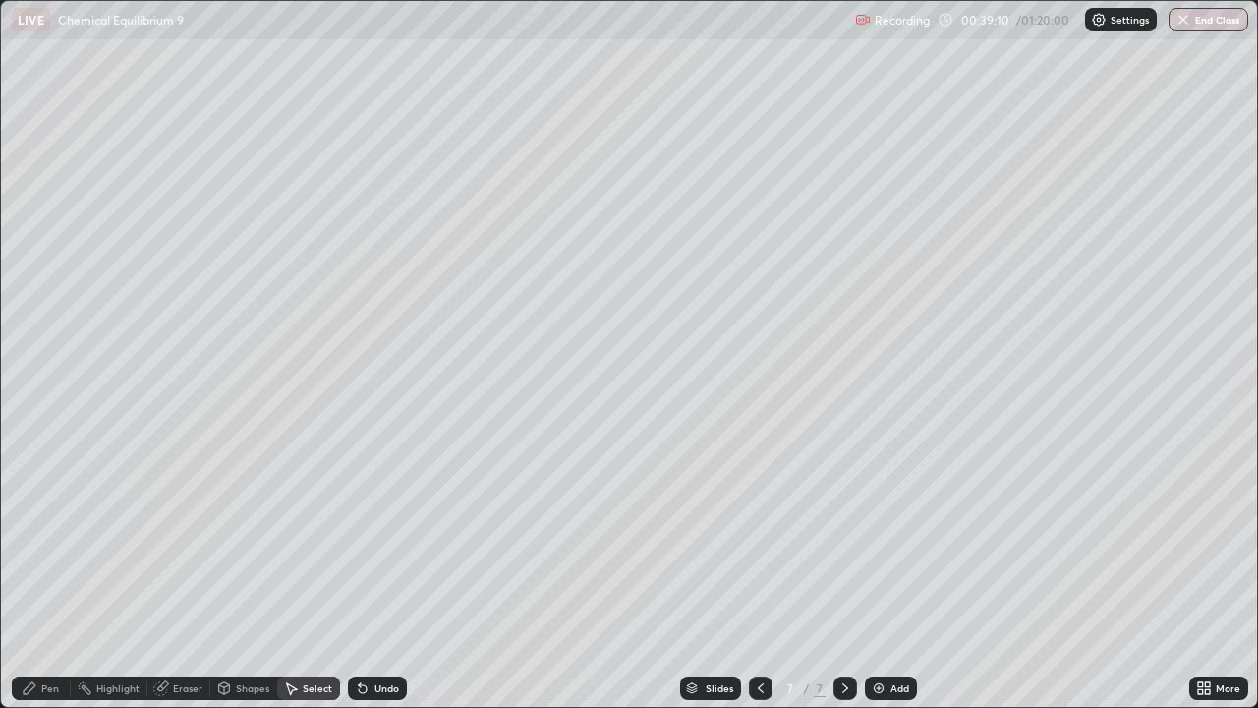
click at [759, 574] on icon at bounding box center [761, 688] width 16 height 16
click at [37, 574] on icon at bounding box center [30, 688] width 16 height 16
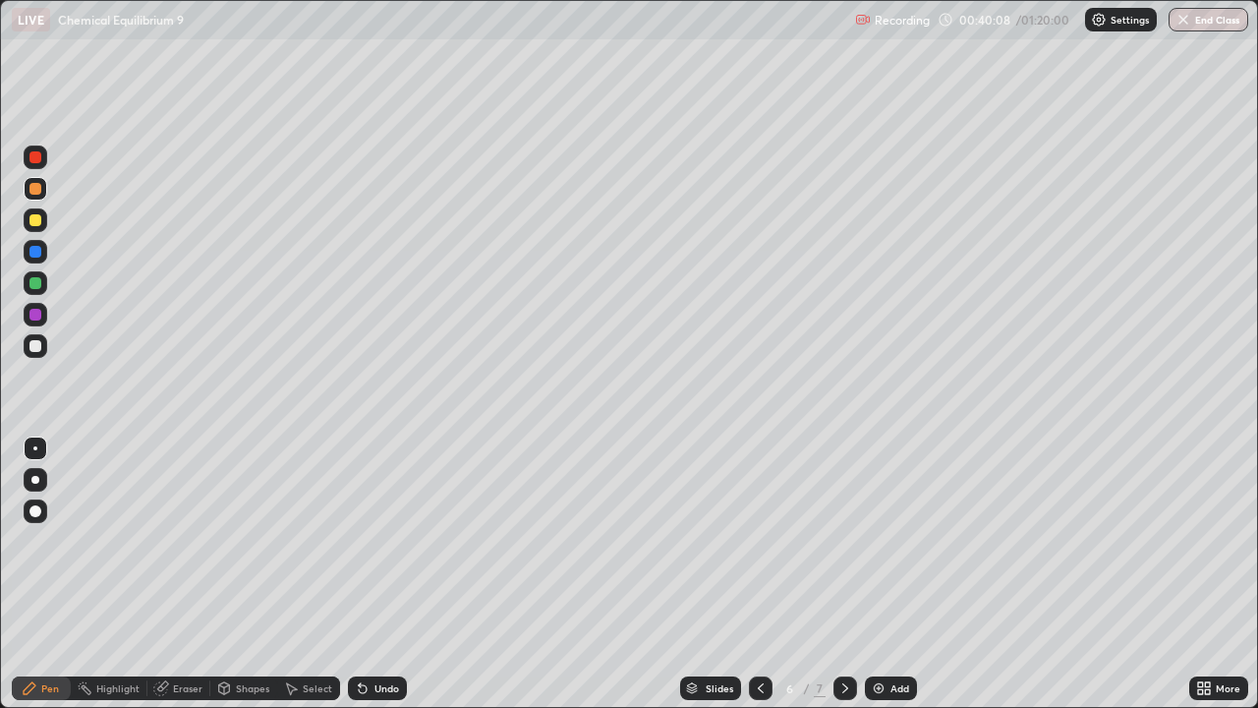
click at [36, 283] on div at bounding box center [35, 283] width 12 height 12
click at [759, 574] on icon at bounding box center [761, 688] width 6 height 10
click at [844, 574] on icon at bounding box center [845, 688] width 6 height 10
click at [842, 574] on icon at bounding box center [845, 688] width 16 height 16
click at [42, 345] on div at bounding box center [36, 346] width 24 height 24
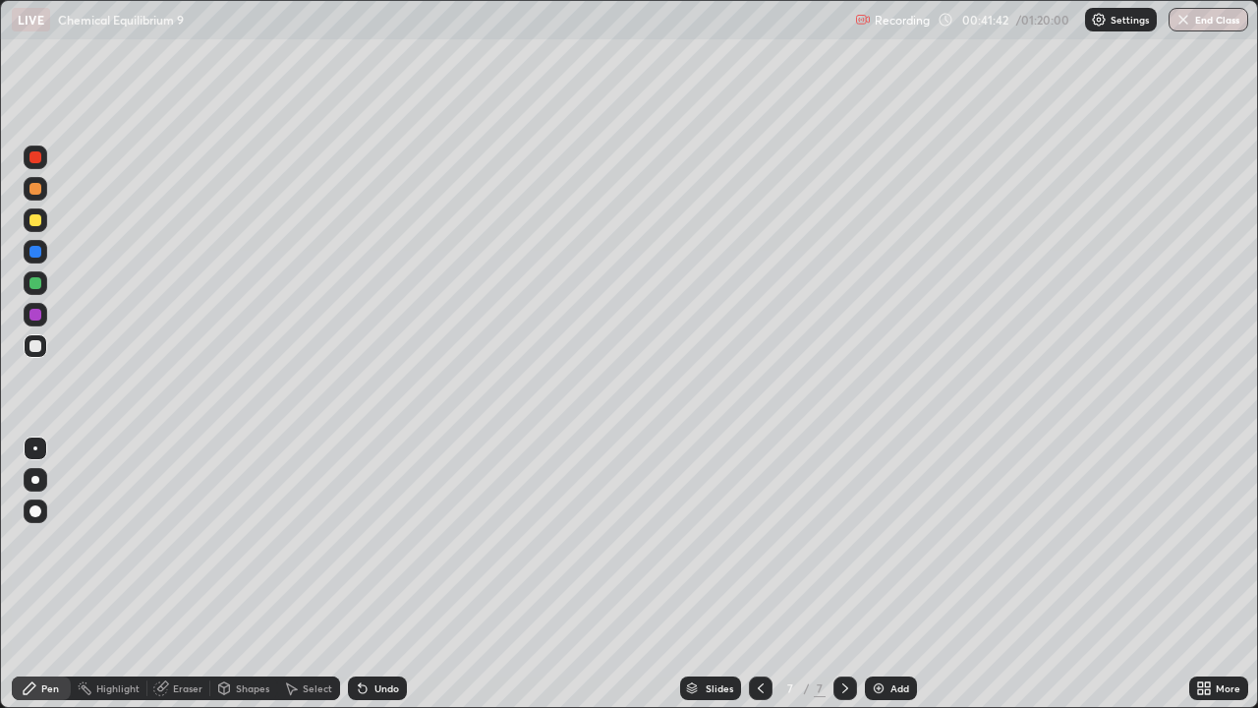
click at [42, 182] on div at bounding box center [36, 189] width 24 height 24
click at [359, 574] on icon at bounding box center [363, 689] width 8 height 8
click at [46, 353] on div at bounding box center [36, 346] width 24 height 24
click at [45, 185] on div at bounding box center [36, 189] width 24 height 24
click at [46, 280] on div at bounding box center [36, 283] width 24 height 24
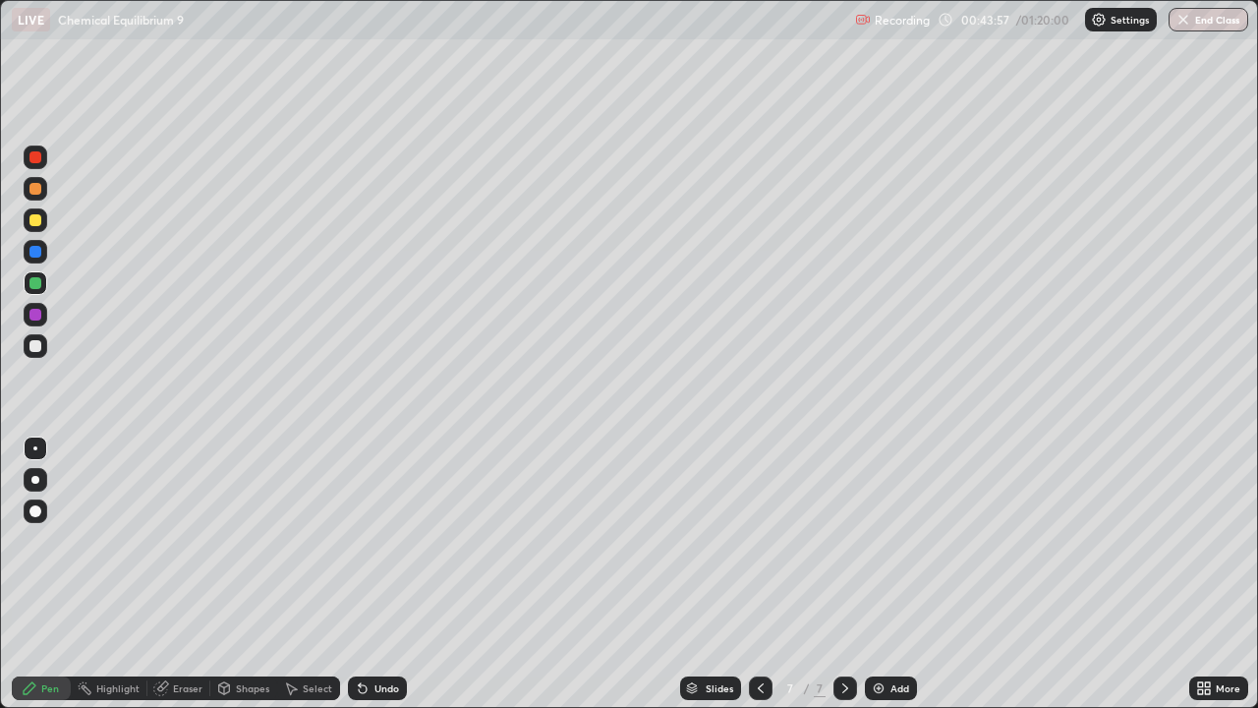
click at [44, 344] on div at bounding box center [36, 346] width 24 height 24
click at [881, 574] on div "Add" at bounding box center [891, 688] width 52 height 24
click at [43, 222] on div at bounding box center [36, 220] width 24 height 24
click at [45, 280] on div at bounding box center [36, 283] width 24 height 24
click at [43, 312] on div at bounding box center [36, 315] width 24 height 24
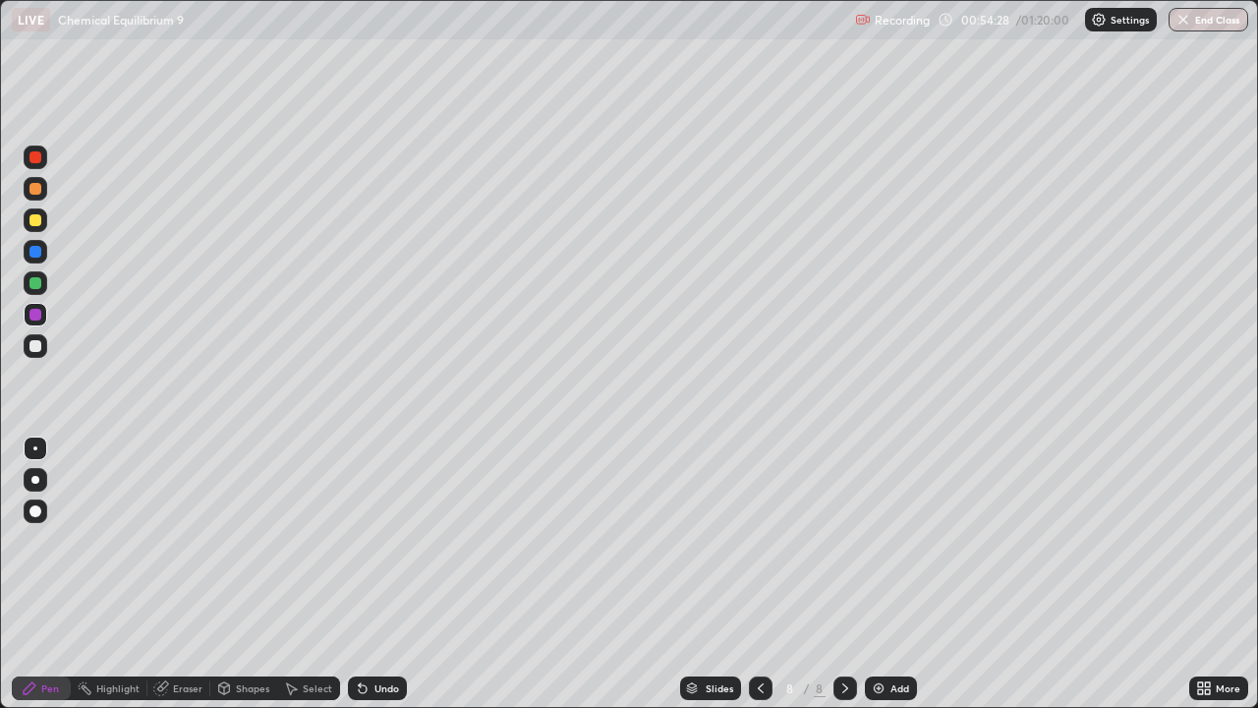
click at [43, 280] on div at bounding box center [36, 283] width 24 height 24
click at [156, 574] on div "Eraser" at bounding box center [178, 687] width 63 height 39
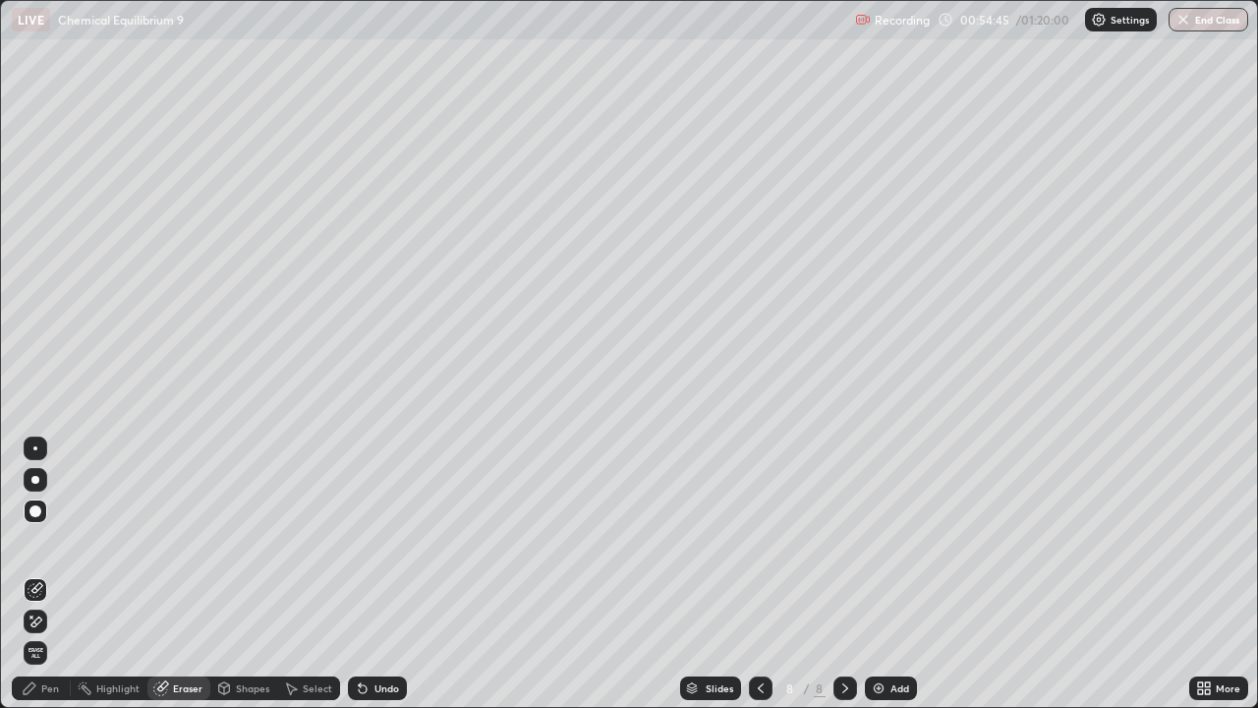
click at [46, 574] on div "Pen" at bounding box center [50, 688] width 18 height 10
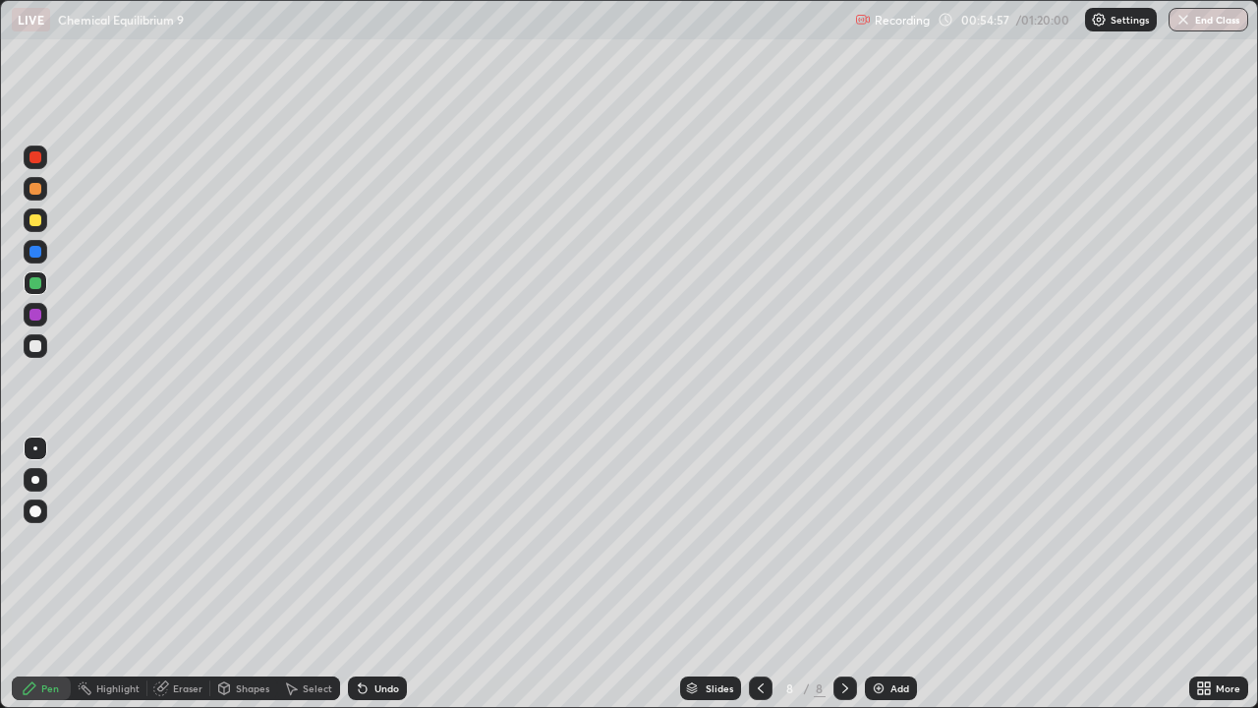
click at [45, 188] on div at bounding box center [36, 189] width 24 height 24
click at [44, 342] on div at bounding box center [36, 346] width 24 height 24
click at [42, 283] on div at bounding box center [36, 283] width 24 height 24
click at [39, 192] on div at bounding box center [35, 189] width 12 height 12
click at [45, 280] on div at bounding box center [36, 283] width 24 height 24
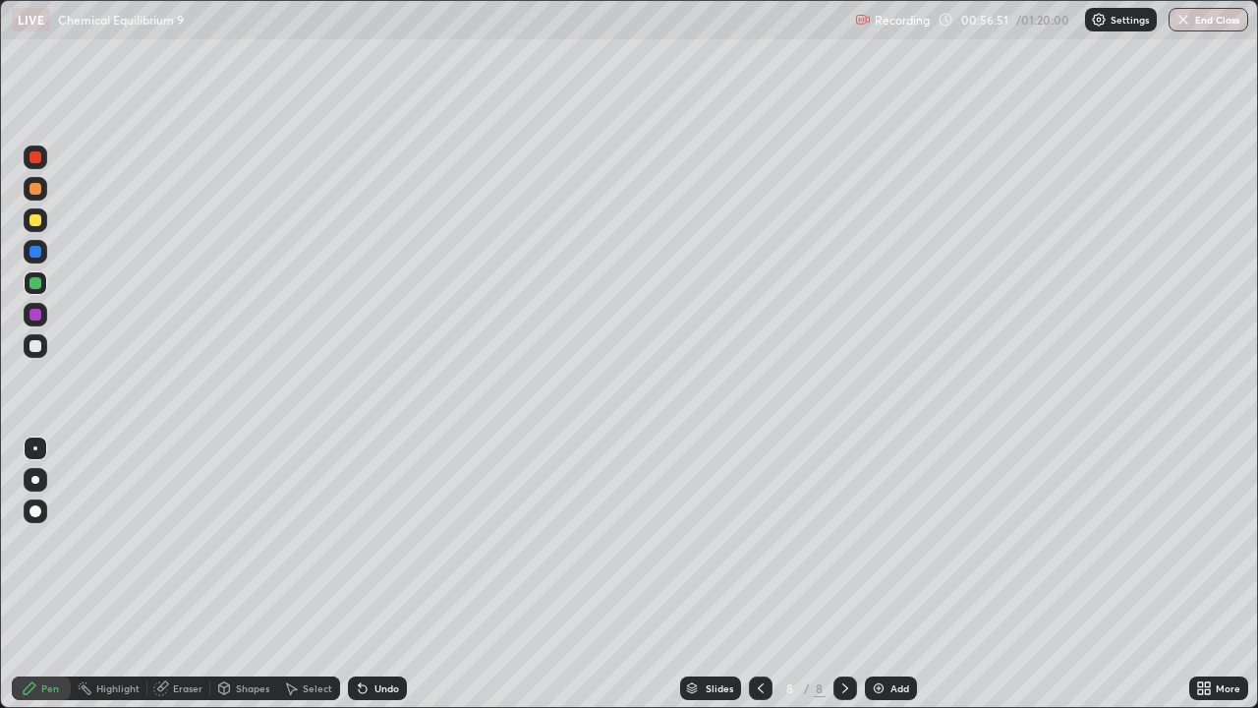
click at [374, 574] on div "Undo" at bounding box center [386, 688] width 25 height 10
click at [879, 574] on img at bounding box center [879, 688] width 16 height 16
click at [40, 217] on div at bounding box center [35, 220] width 12 height 12
click at [886, 574] on div "Add" at bounding box center [891, 688] width 52 height 24
click at [761, 574] on icon at bounding box center [760, 688] width 16 height 16
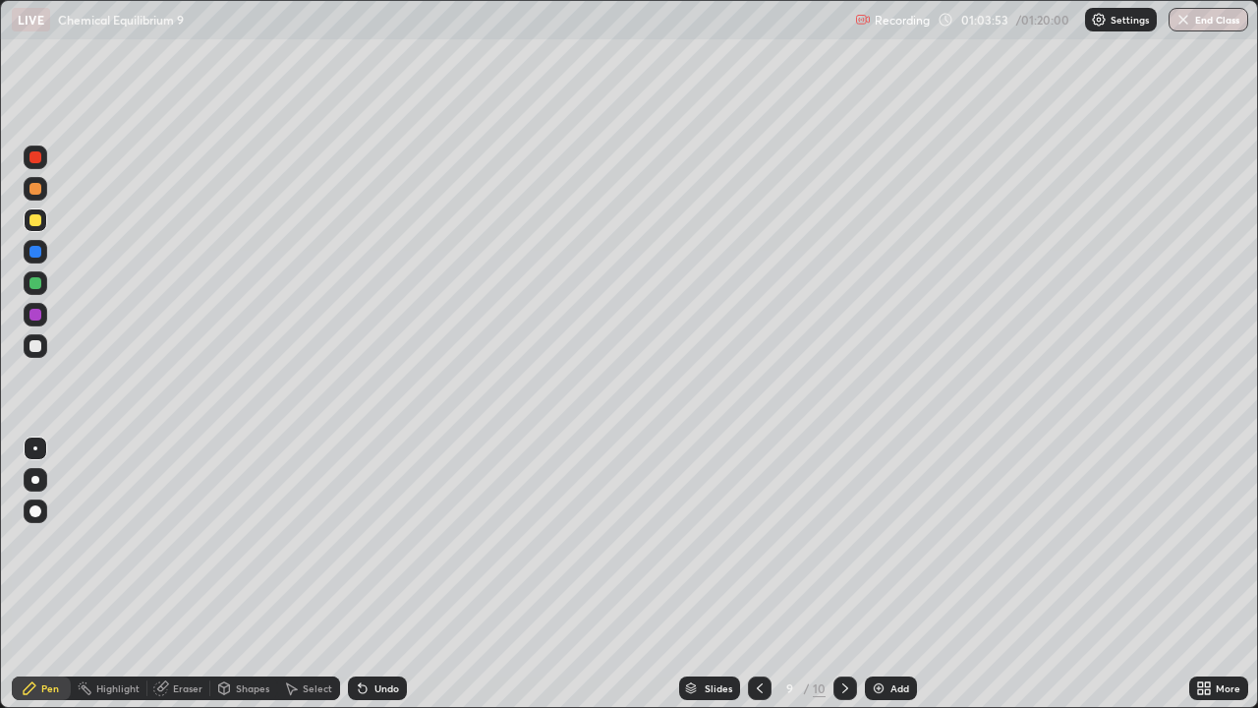
click at [843, 574] on icon at bounding box center [845, 688] width 16 height 16
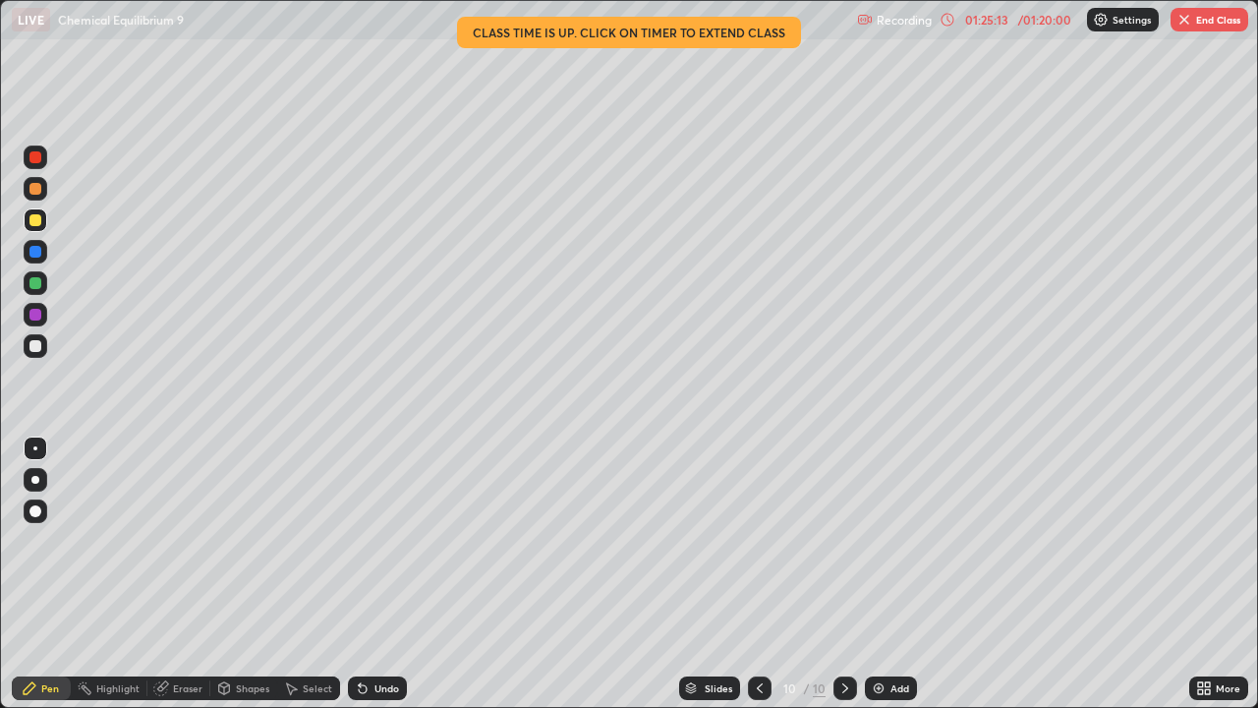
click at [1206, 19] on button "End Class" at bounding box center [1209, 20] width 78 height 24
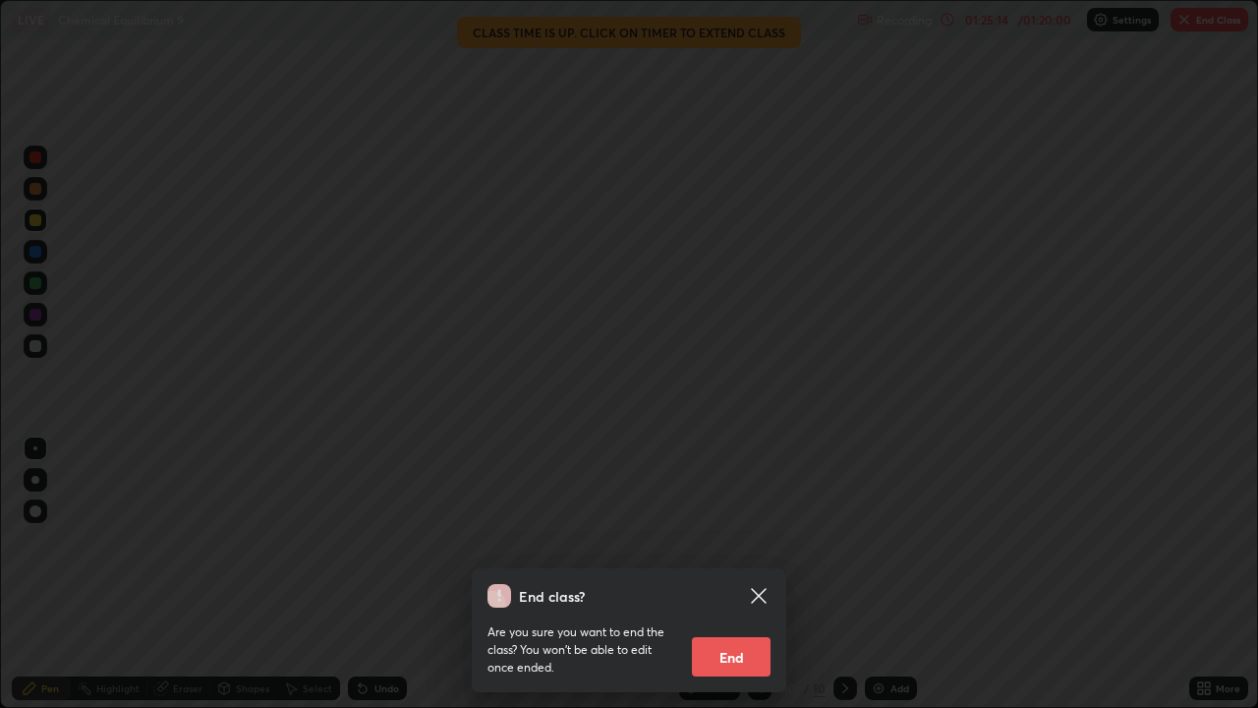
click at [730, 574] on button "End" at bounding box center [731, 656] width 79 height 39
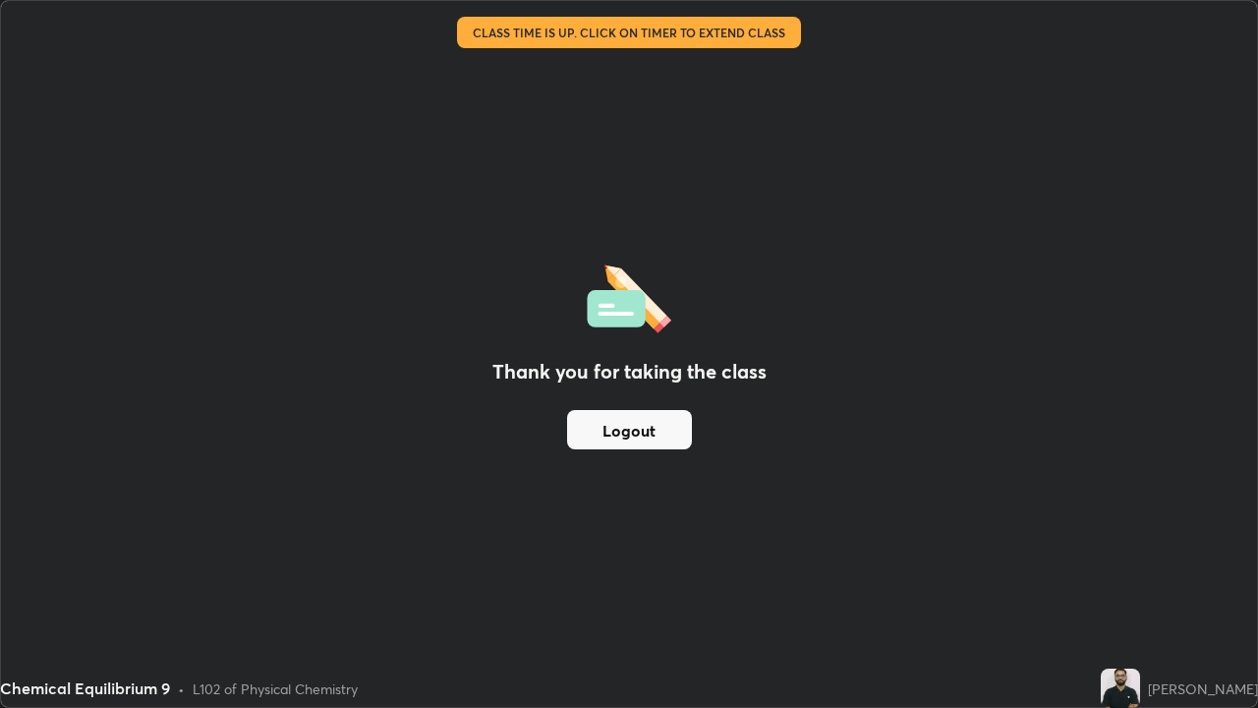
click at [631, 434] on button "Logout" at bounding box center [629, 429] width 125 height 39
click at [636, 439] on button "Logout" at bounding box center [629, 429] width 125 height 39
click at [628, 447] on button "Logout" at bounding box center [629, 429] width 125 height 39
